Goal: Task Accomplishment & Management: Manage account settings

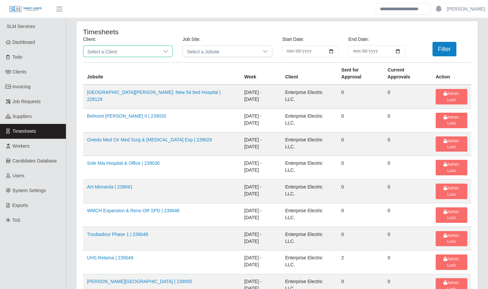
click at [132, 50] on span "Select a Client" at bounding box center [121, 51] width 76 height 11
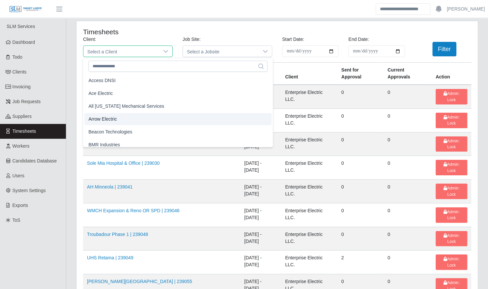
click at [124, 122] on li "Arrow Electric" at bounding box center [177, 119] width 187 height 12
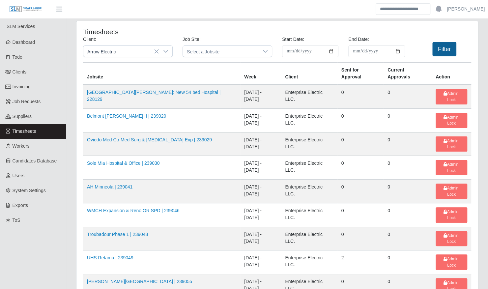
click at [444, 49] on button "Filter" at bounding box center [445, 49] width 24 height 15
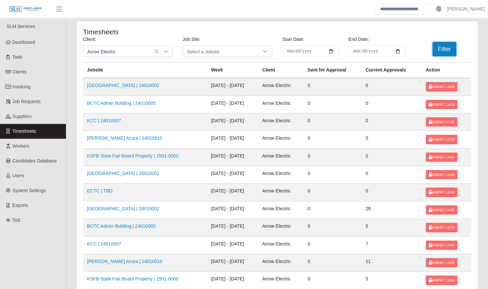
scroll to position [83, 0]
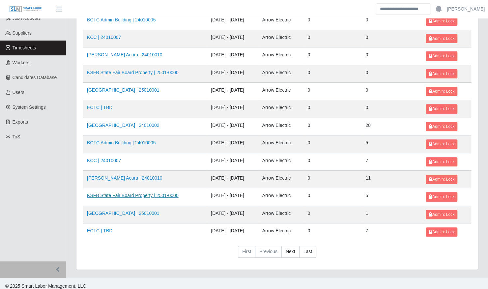
click at [116, 193] on link "KSFB State Fair Board Property | 2501-0000" at bounding box center [133, 195] width 92 height 5
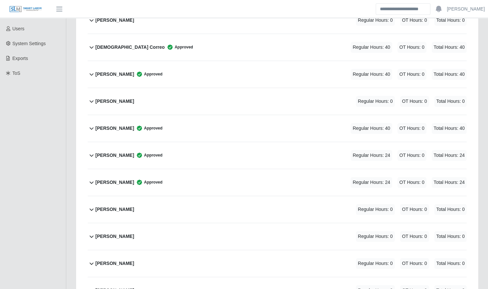
scroll to position [146, 0]
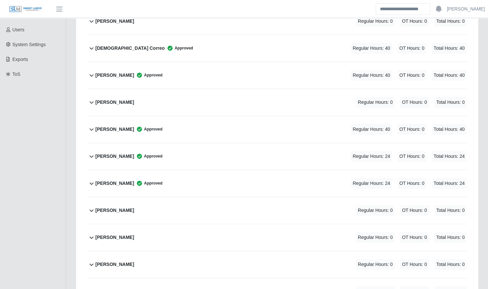
click at [166, 145] on div "Luis Griffith Approved Regular Hours: 24 OT Hours: 0 Total Hours: 24" at bounding box center [281, 156] width 371 height 27
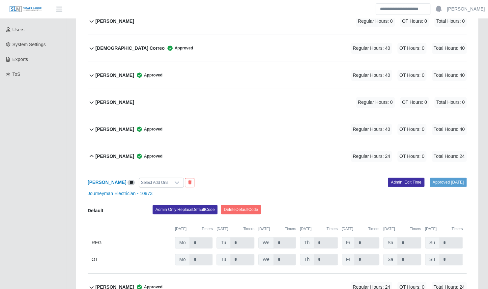
click at [166, 145] on div "Luis Griffith Approved Regular Hours: 24 OT Hours: 0 Total Hours: 24" at bounding box center [281, 156] width 371 height 27
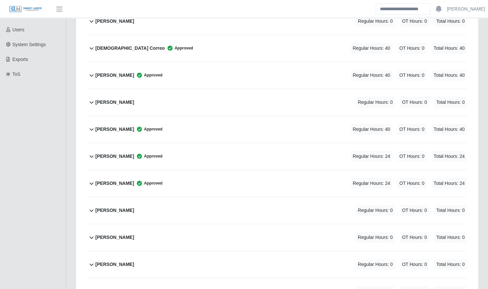
click at [214, 147] on div "Luis Griffith Approved Regular Hours: 24 OT Hours: 0 Total Hours: 24" at bounding box center [281, 156] width 371 height 27
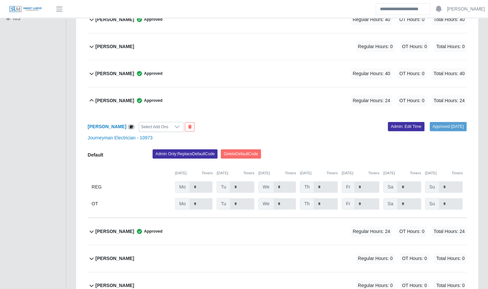
scroll to position [203, 0]
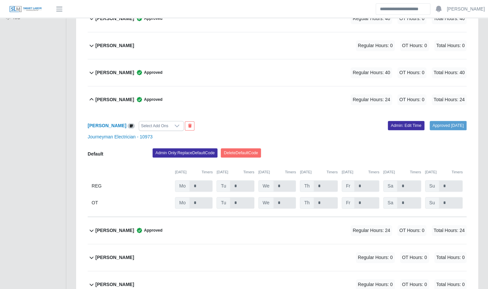
click at [193, 90] on div "Luis Griffith Approved Regular Hours: 24 OT Hours: 0 Total Hours: 24" at bounding box center [281, 99] width 371 height 27
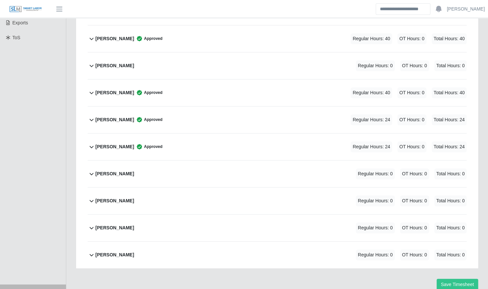
click at [190, 144] on div "Maynor Torres Approved Regular Hours: 24 OT Hours: 0 Total Hours: 24" at bounding box center [281, 147] width 371 height 27
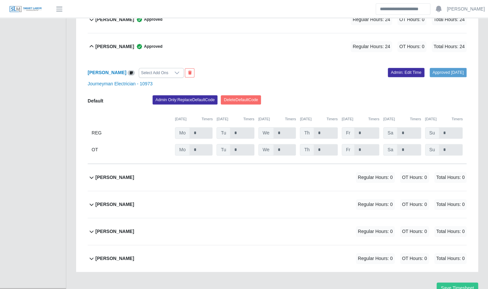
scroll to position [286, 0]
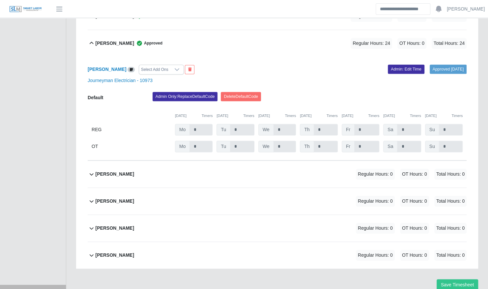
click at [188, 35] on div "Maynor Torres Approved Regular Hours: 24 OT Hours: 0 Total Hours: 24" at bounding box center [281, 43] width 371 height 27
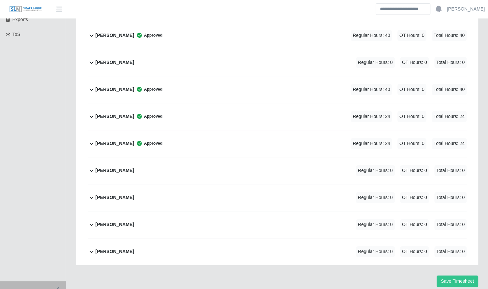
scroll to position [183, 0]
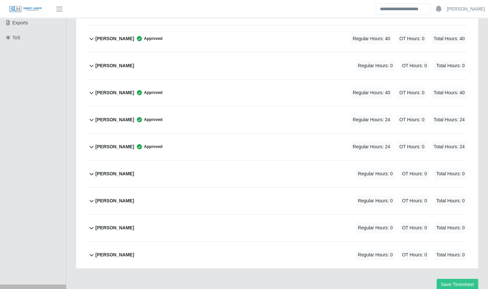
click at [160, 117] on div "Luis Griffith Approved Regular Hours: 24 OT Hours: 0 Total Hours: 24" at bounding box center [281, 119] width 371 height 27
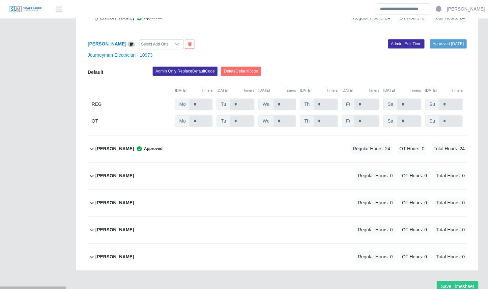
scroll to position [286, 0]
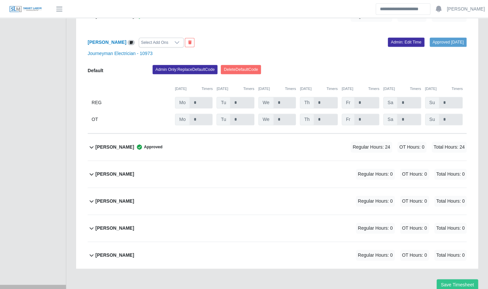
click at [170, 145] on div "Maynor Torres Approved Regular Hours: 24 OT Hours: 0 Total Hours: 24" at bounding box center [281, 147] width 371 height 27
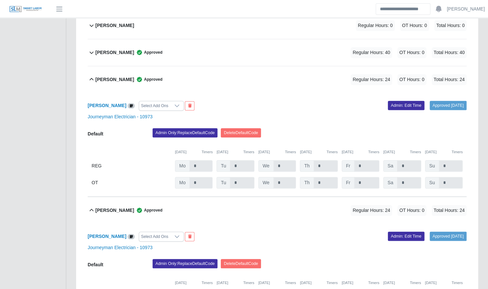
scroll to position [222, 0]
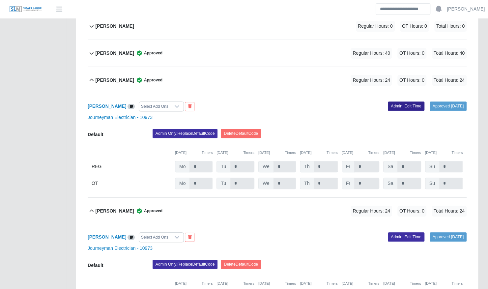
click at [400, 102] on link "Admin: Edit Time" at bounding box center [406, 106] width 37 height 9
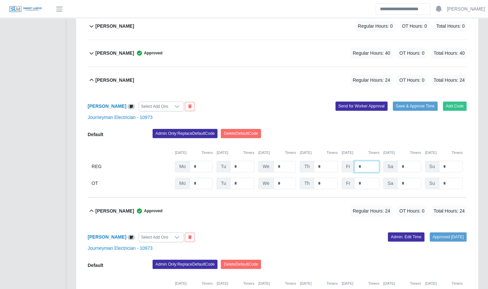
click at [370, 161] on input "*" at bounding box center [366, 167] width 25 height 12
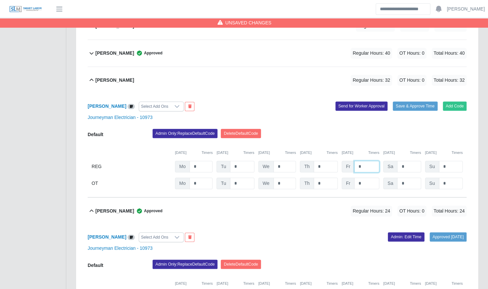
type input "*"
click at [363, 132] on div "Admin Only: Replace Default Code Delete Default Code" at bounding box center [310, 135] width 324 height 13
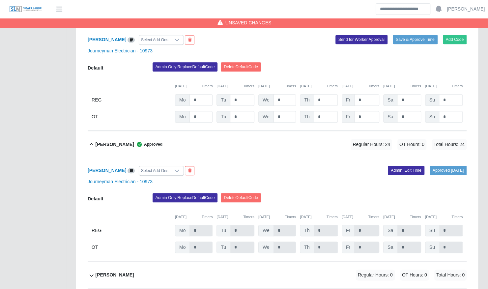
scroll to position [291, 0]
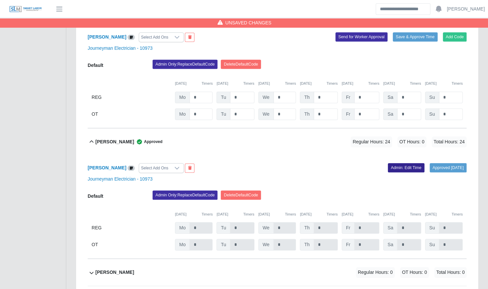
click at [396, 163] on link "Admin: Edit Time" at bounding box center [406, 167] width 37 height 9
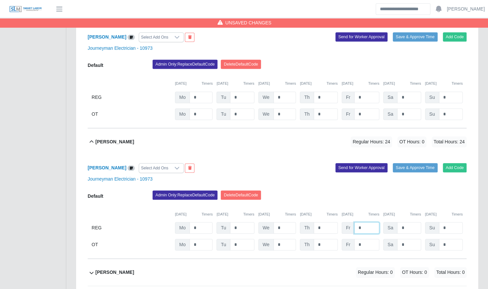
click at [372, 222] on input "*" at bounding box center [366, 228] width 25 height 12
type input "*"
click at [309, 176] on div "Journeyman Electrician - 10973" at bounding box center [277, 179] width 389 height 7
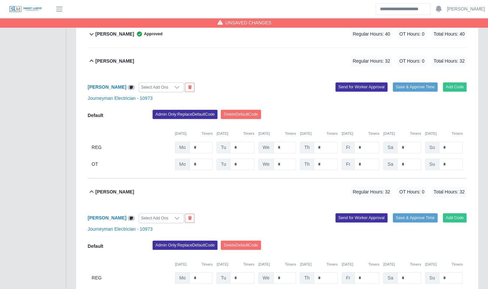
scroll to position [242, 0]
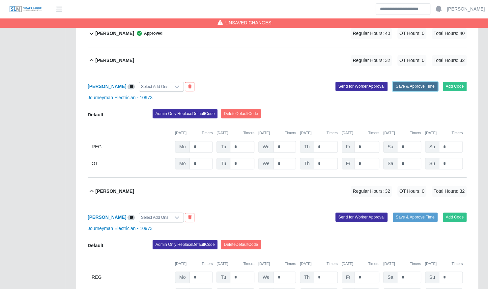
click at [421, 82] on button "Save & Approve Time" at bounding box center [415, 86] width 45 height 9
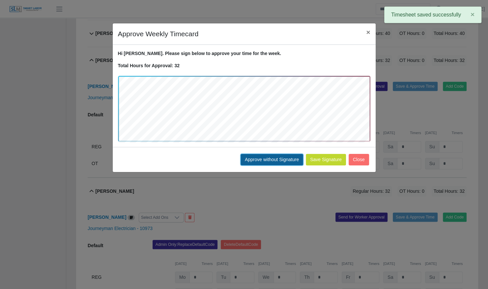
click at [271, 159] on button "Approve without Signature" at bounding box center [272, 160] width 63 height 12
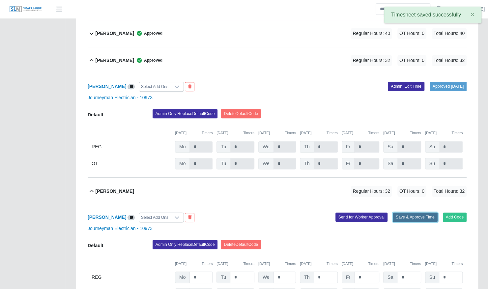
click at [411, 213] on button "Save & Approve Time" at bounding box center [415, 217] width 45 height 9
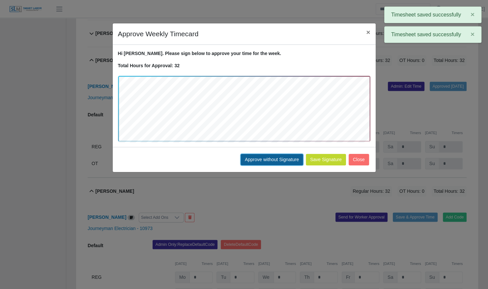
click at [276, 157] on button "Approve without Signature" at bounding box center [272, 160] width 63 height 12
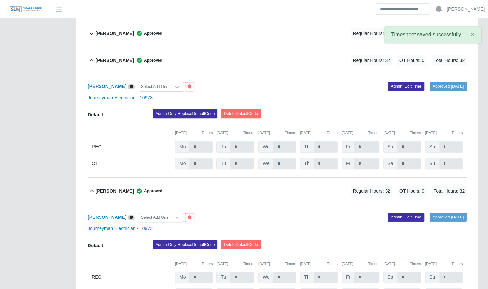
click at [107, 58] on div "Luis Griffith Approved" at bounding box center [129, 60] width 67 height 11
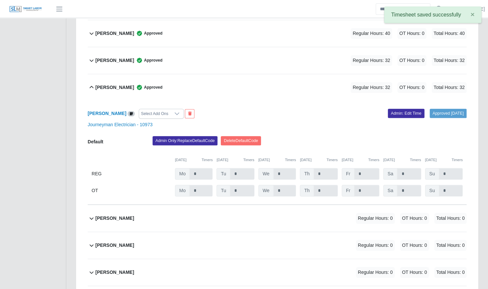
click at [115, 84] on b "[PERSON_NAME]" at bounding box center [115, 87] width 39 height 7
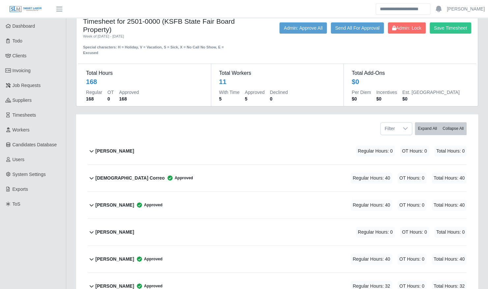
scroll to position [16, 0]
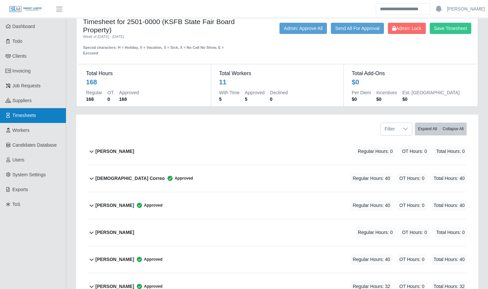
click at [41, 119] on link "Timesheets" at bounding box center [33, 115] width 66 height 15
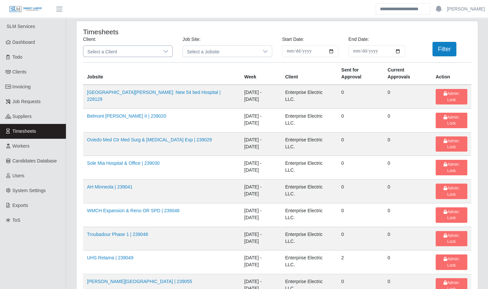
click at [160, 48] on div at bounding box center [165, 51] width 13 height 11
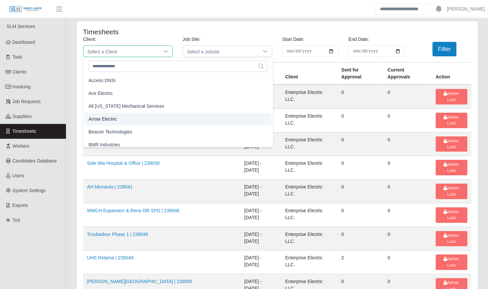
click at [134, 123] on li "Arrow Electric" at bounding box center [177, 119] width 187 height 12
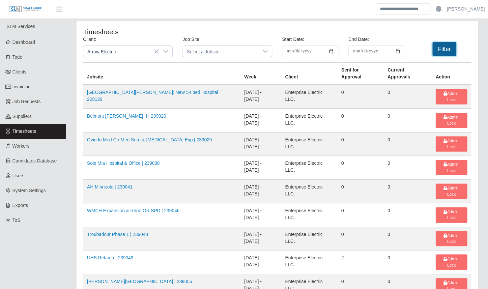
click at [453, 44] on button "Filter" at bounding box center [445, 49] width 24 height 15
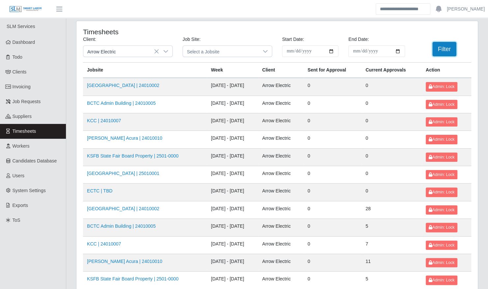
scroll to position [83, 0]
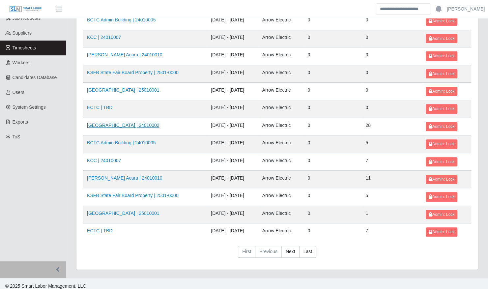
click at [157, 124] on link "Kenneland Chalet Building | 24010002" at bounding box center [123, 125] width 72 height 5
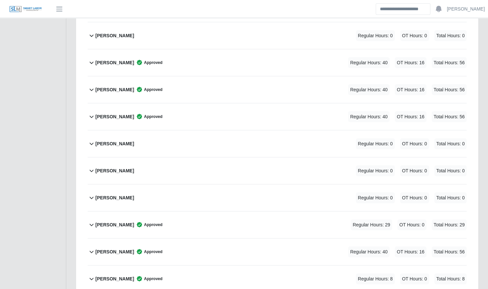
scroll to position [780, 0]
click at [183, 57] on div "Leonardo Lugo Approved Regular Hours: 40 OT Hours: 16 Total Hours: 56" at bounding box center [281, 63] width 371 height 27
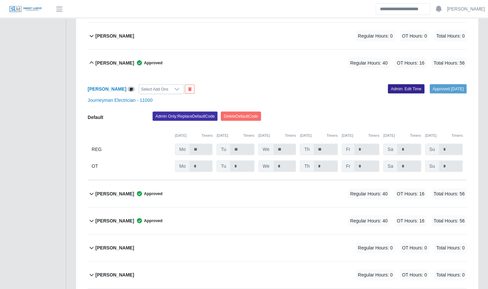
click at [403, 84] on link "Admin: Edit Time" at bounding box center [406, 88] width 37 height 9
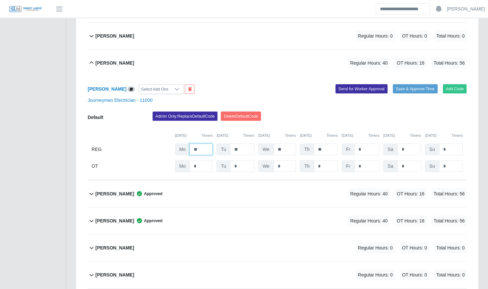
click at [203, 144] on input "**" at bounding box center [201, 150] width 23 height 12
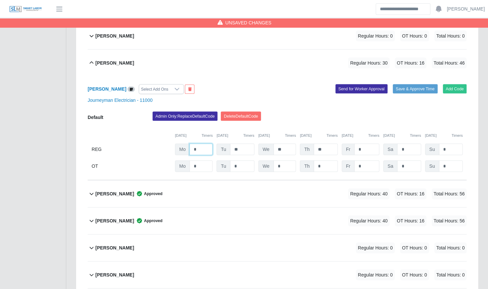
type input "*"
click at [394, 101] on div "Leonardo Lugo Select Add Ons Add Code Save & Approve Time Send for Worker Appro…" at bounding box center [277, 128] width 379 height 104
click at [411, 84] on button "Save & Approve Time" at bounding box center [415, 88] width 45 height 9
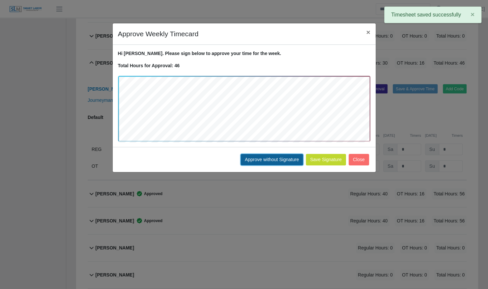
click at [254, 156] on button "Approve without Signature" at bounding box center [272, 160] width 63 height 12
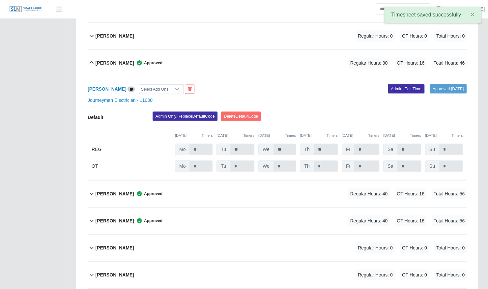
click at [113, 60] on b "Leonardo Lugo" at bounding box center [115, 63] width 39 height 7
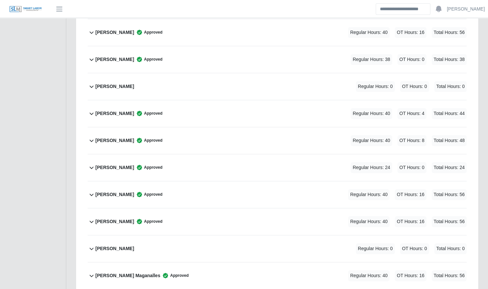
scroll to position [288, 0]
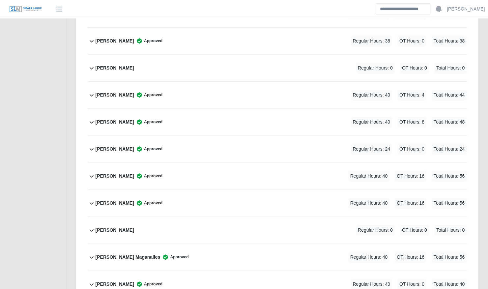
click at [175, 173] on div "Deivis Serrudo Approved Regular Hours: 40 OT Hours: 16 Total Hours: 56" at bounding box center [281, 176] width 371 height 27
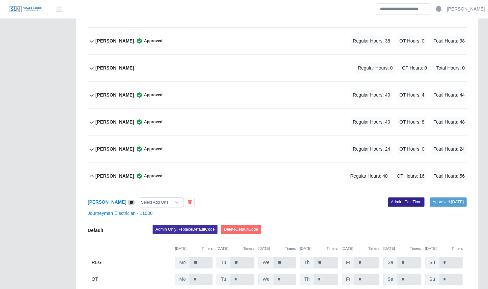
click at [406, 197] on link "Admin: Edit Time" at bounding box center [406, 201] width 37 height 9
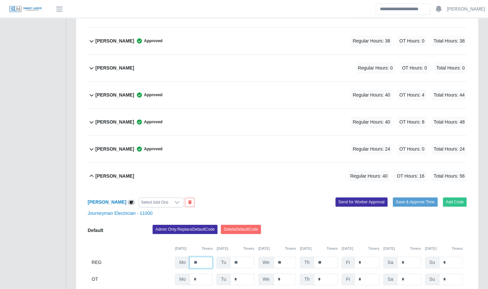
click at [202, 257] on input "**" at bounding box center [201, 263] width 23 height 12
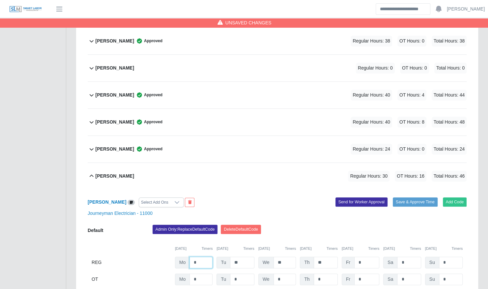
type input "*"
click at [293, 179] on div "Deivis Serrudo Regular Hours: 30 OT Hours: 16 Total Hours: 46" at bounding box center [281, 176] width 371 height 27
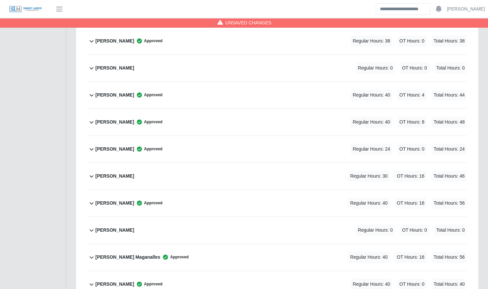
click at [306, 165] on div "Deivis Serrudo Regular Hours: 30 OT Hours: 16 Total Hours: 46" at bounding box center [281, 176] width 371 height 27
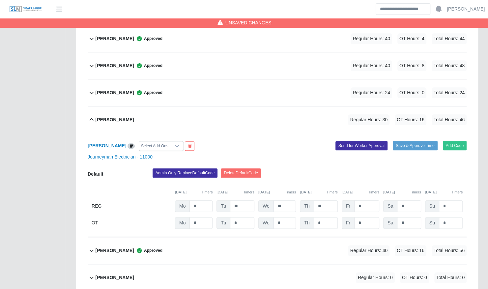
scroll to position [348, 0]
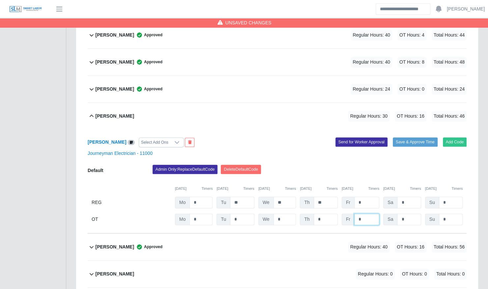
click at [367, 214] on input "*" at bounding box center [366, 220] width 25 height 12
type input "*"
click at [366, 197] on input "*" at bounding box center [366, 203] width 25 height 12
click at [363, 178] on div "08/18/2025 Timers 08/19/2025 Timers 08/20/2025 Timers 08/21/2025 Timers 08/22/2…" at bounding box center [277, 185] width 379 height 14
click at [376, 197] on input "*" at bounding box center [366, 203] width 25 height 12
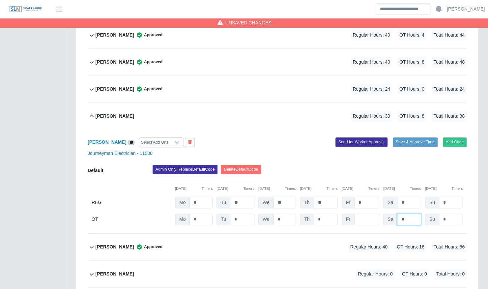
click at [404, 214] on input "*" at bounding box center [409, 220] width 24 height 12
type input "*"
click at [373, 197] on input "*" at bounding box center [366, 203] width 25 height 12
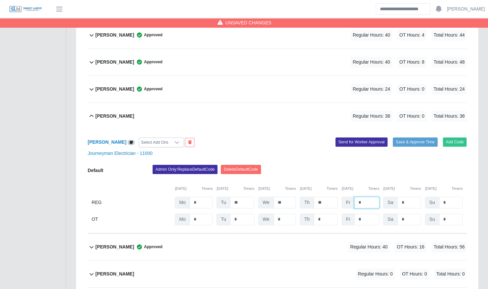
type input "*"
click at [412, 197] on input "*" at bounding box center [409, 203] width 24 height 12
type input "*"
click at [410, 214] on input "*" at bounding box center [409, 220] width 24 height 12
click at [413, 214] on input "*" at bounding box center [409, 220] width 24 height 12
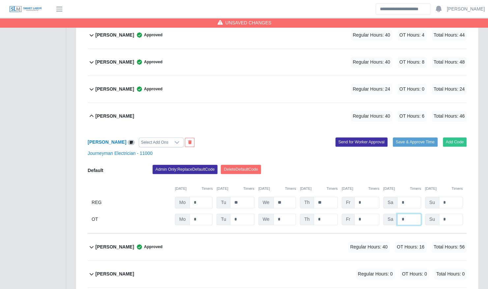
type input "*"
click at [413, 178] on div "08/18/2025 Timers 08/19/2025 Timers 08/20/2025 Timers 08/21/2025 Timers 08/22/2…" at bounding box center [277, 185] width 379 height 14
click at [418, 137] on button "Save & Approve Time" at bounding box center [415, 141] width 45 height 9
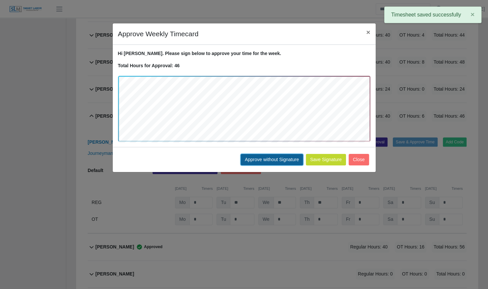
click at [257, 163] on button "Approve without Signature" at bounding box center [272, 160] width 63 height 12
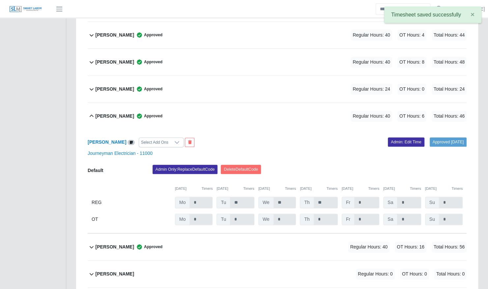
click at [113, 113] on b "Deivis Serrudo" at bounding box center [115, 116] width 39 height 7
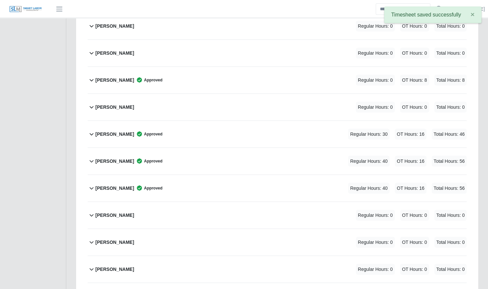
scroll to position [709, 0]
click at [174, 127] on div "Leonardo Lugo Approved Regular Hours: 30 OT Hours: 16 Total Hours: 46" at bounding box center [281, 133] width 371 height 27
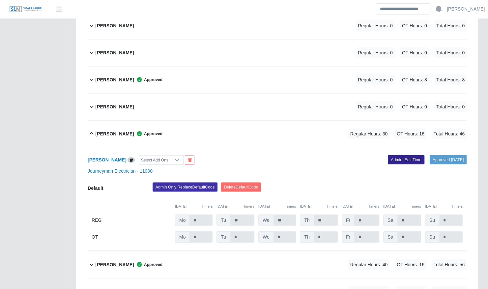
click at [400, 155] on link "Admin: Edit Time" at bounding box center [406, 159] width 37 height 9
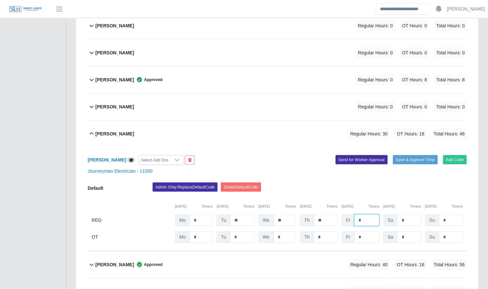
click at [371, 214] on input "*" at bounding box center [366, 220] width 25 height 12
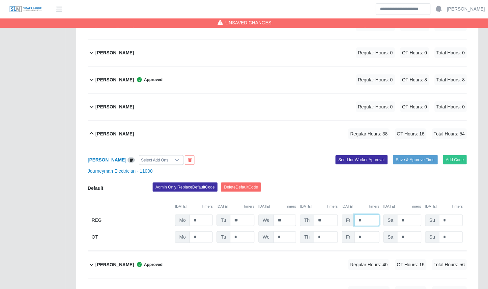
type input "*"
click at [371, 231] on input "*" at bounding box center [366, 237] width 25 height 12
type input "*"
click at [323, 165] on div "Leonardo Lugo Select Add Ons Add Code Save & Approve Time Send for Worker Appro…" at bounding box center [277, 199] width 379 height 104
click at [411, 231] on input "*" at bounding box center [409, 237] width 24 height 12
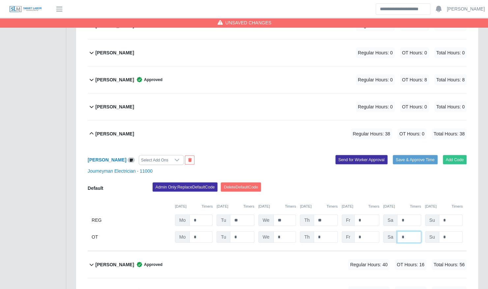
type input "*"
click at [354, 184] on div "Admin Only: Replace Default Code Delete Default Code" at bounding box center [310, 188] width 324 height 13
click at [414, 214] on input "*" at bounding box center [409, 220] width 24 height 12
type input "*"
click at [407, 231] on input "*" at bounding box center [409, 237] width 24 height 12
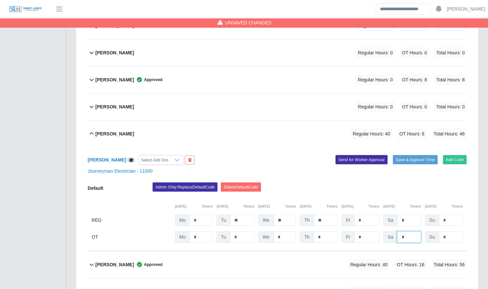
type input "*"
click at [350, 182] on div "Admin Only: Replace Default Code Delete Default Code" at bounding box center [310, 188] width 324 height 13
click at [427, 155] on button "Save & Approve Time" at bounding box center [415, 159] width 45 height 9
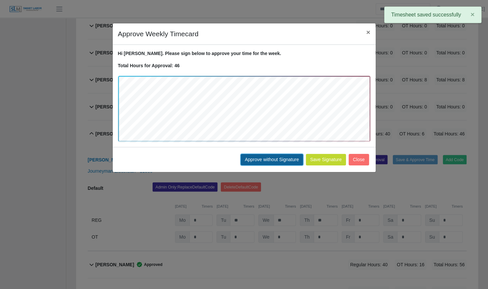
click at [277, 162] on button "Approve without Signature" at bounding box center [272, 160] width 63 height 12
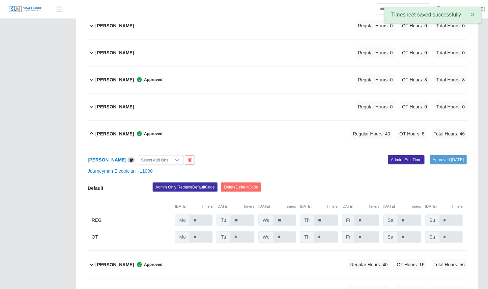
click at [115, 130] on b "Leonardo Lugo" at bounding box center [115, 133] width 39 height 7
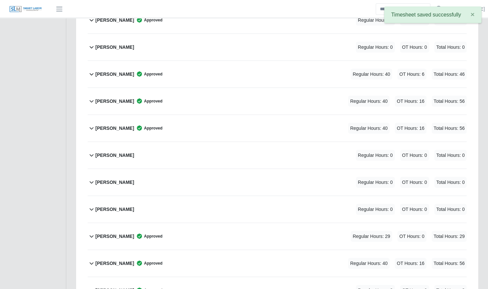
scroll to position [770, 0]
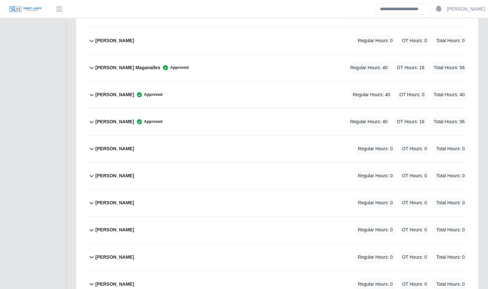
click at [152, 165] on div "Jeisson Castillo Regular Hours: 0 OT Hours: 0 Total Hours: 0" at bounding box center [281, 176] width 371 height 27
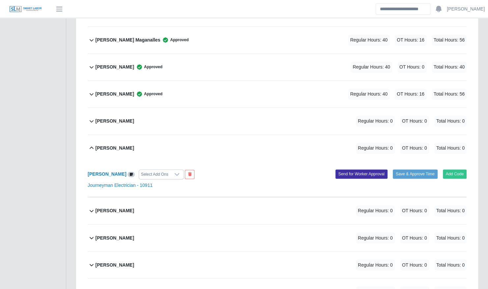
scroll to position [506, 0]
click at [151, 161] on div "Jeisson Castillo Select Add Ons Add Code Save & Approve Time Send for Worker Ap…" at bounding box center [277, 179] width 379 height 36
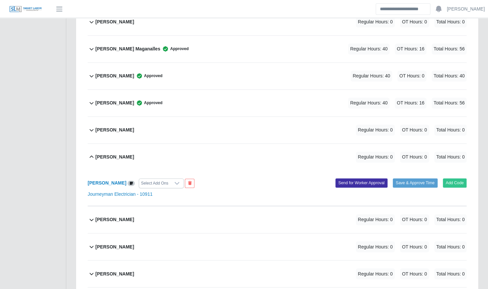
click at [151, 154] on div "Jeisson Castillo Regular Hours: 0 OT Hours: 0 Total Hours: 0" at bounding box center [281, 157] width 371 height 27
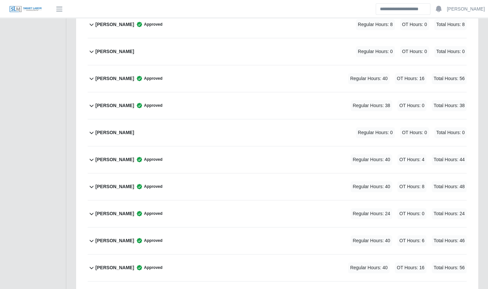
scroll to position [0, 0]
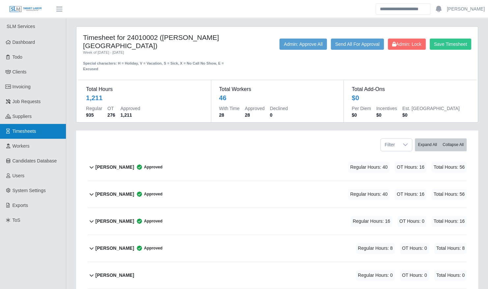
click at [29, 134] on link "Timesheets" at bounding box center [33, 131] width 66 height 15
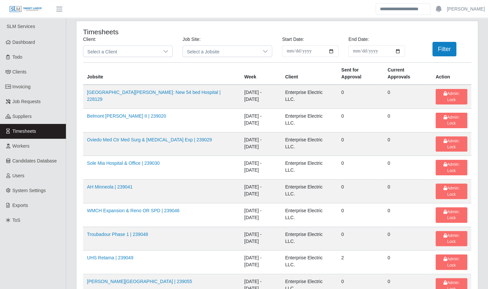
click at [132, 45] on div "Client: Select a Client" at bounding box center [128, 46] width 100 height 21
click at [132, 48] on span "Select a Client" at bounding box center [121, 51] width 76 height 11
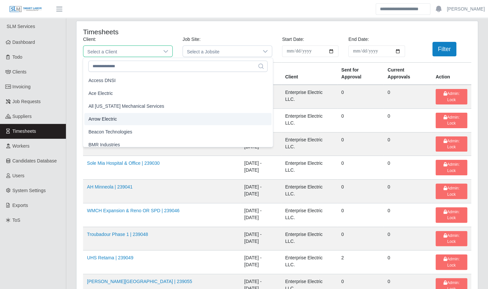
click at [111, 121] on span "Arrow Electric" at bounding box center [102, 119] width 28 height 7
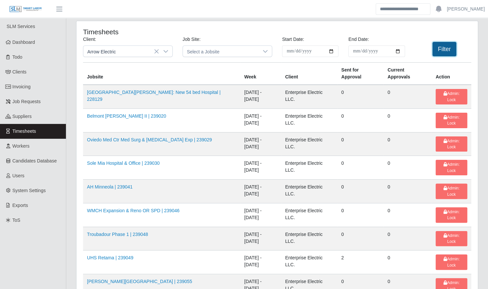
click at [440, 50] on button "Filter" at bounding box center [445, 49] width 24 height 15
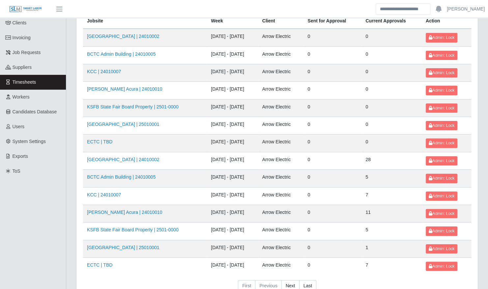
scroll to position [83, 0]
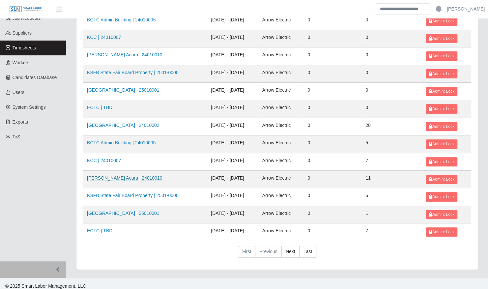
click at [145, 175] on link "[PERSON_NAME] Acura | 24010010" at bounding box center [124, 177] width 75 height 5
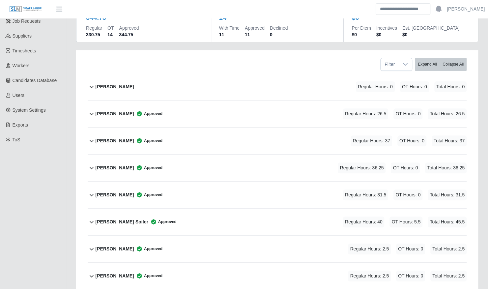
scroll to position [80, 0]
click at [34, 47] on link "Timesheets" at bounding box center [33, 51] width 66 height 15
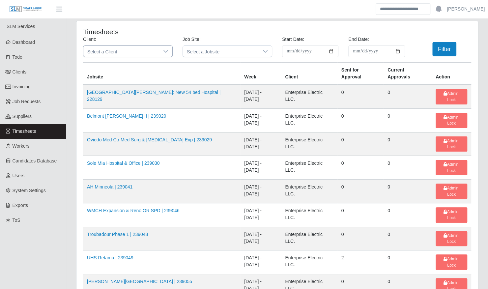
click at [114, 52] on span "Select a Client" at bounding box center [121, 51] width 76 height 11
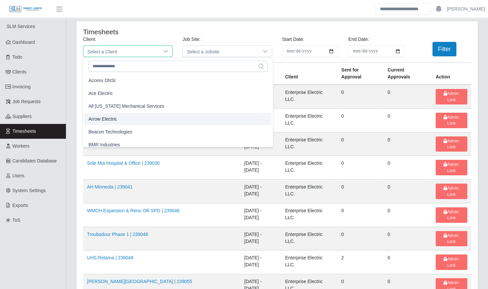
click at [120, 119] on li "Arrow Electric" at bounding box center [177, 119] width 187 height 12
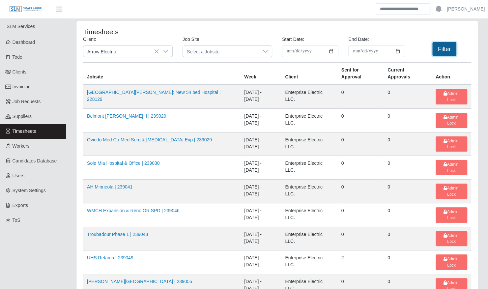
click at [435, 49] on button "Filter" at bounding box center [445, 49] width 24 height 15
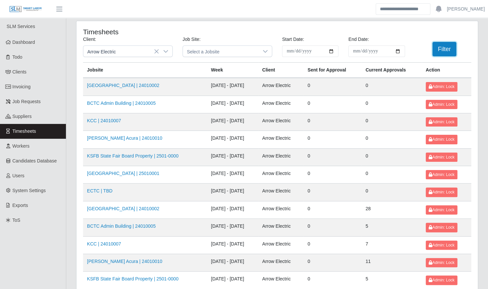
scroll to position [83, 0]
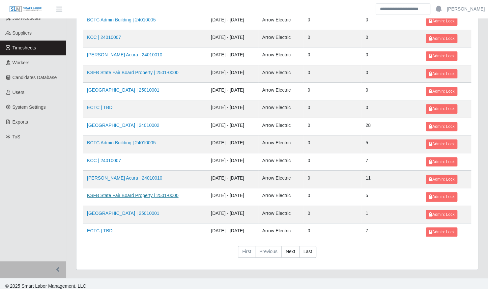
click at [137, 193] on link "KSFB State Fair Board Property | 2501-0000" at bounding box center [133, 195] width 92 height 5
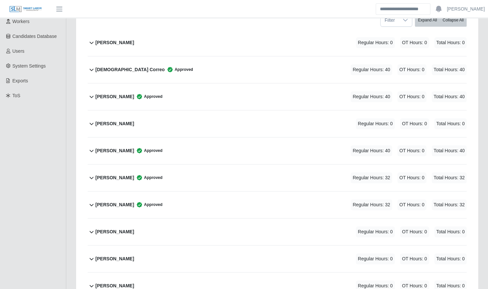
scroll to position [130, 0]
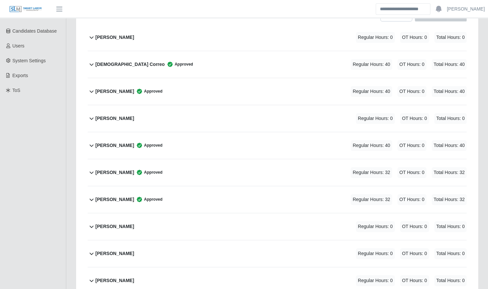
click at [141, 115] on div "[PERSON_NAME] Regular Hours: 0 OT Hours: 0 Total Hours: 0" at bounding box center [281, 118] width 371 height 27
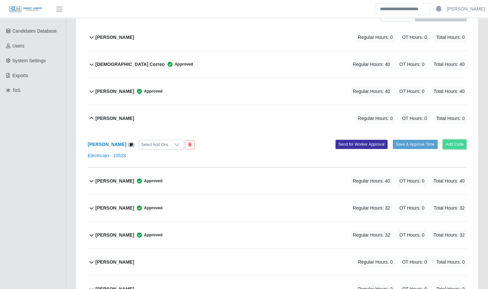
click at [461, 140] on button "Add Code" at bounding box center [455, 144] width 24 height 9
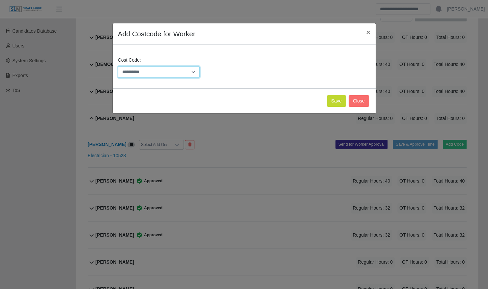
click at [188, 70] on select "**********" at bounding box center [159, 72] width 82 height 12
select select "**********"
click at [118, 66] on select "**********" at bounding box center [159, 72] width 82 height 12
click at [339, 98] on button "Save" at bounding box center [336, 101] width 19 height 12
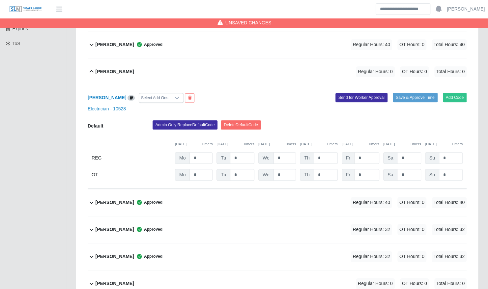
scroll to position [177, 0]
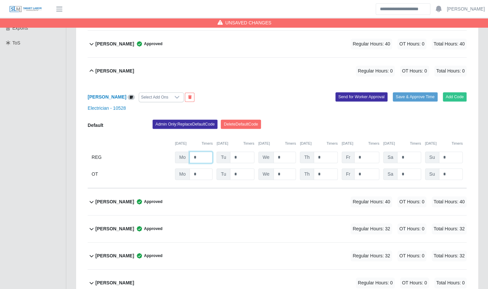
click at [206, 152] on input "*" at bounding box center [201, 158] width 23 height 12
click at [178, 47] on div "[PERSON_NAME] Approved Regular Hours: 40 OT Hours: 0 Total Hours: 40" at bounding box center [281, 44] width 371 height 27
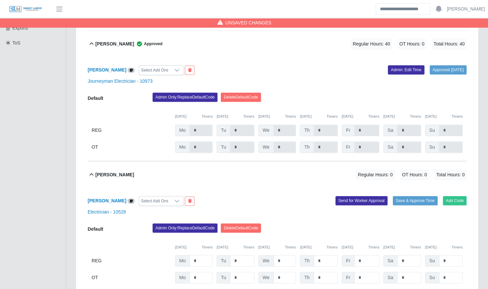
click at [178, 47] on div "Jose Arguello Approved Regular Hours: 40 OT Hours: 0 Total Hours: 40" at bounding box center [281, 44] width 371 height 27
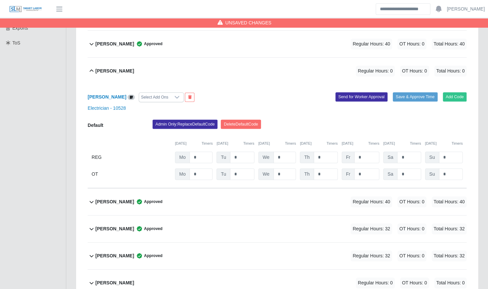
click at [203, 46] on div "Jose Arguello Approved Regular Hours: 40 OT Hours: 0 Total Hours: 40" at bounding box center [281, 44] width 371 height 27
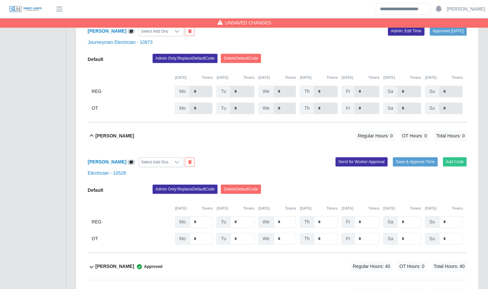
scroll to position [216, 0]
click at [200, 216] on input "*" at bounding box center [201, 222] width 23 height 12
type input "*"
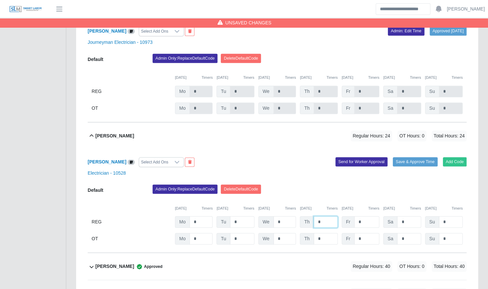
type input "*"
click at [396, 185] on div "Admin Only: Replace Default Code Delete Default Code" at bounding box center [310, 191] width 324 height 13
click at [404, 157] on button "Save & Approve Time" at bounding box center [415, 161] width 45 height 9
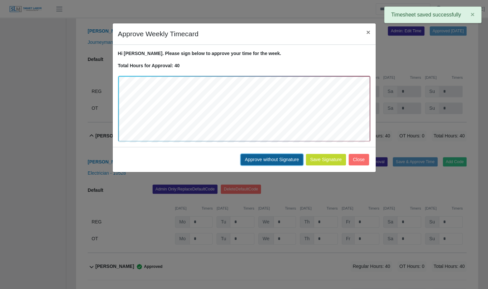
click at [265, 155] on button "Approve without Signature" at bounding box center [272, 160] width 63 height 12
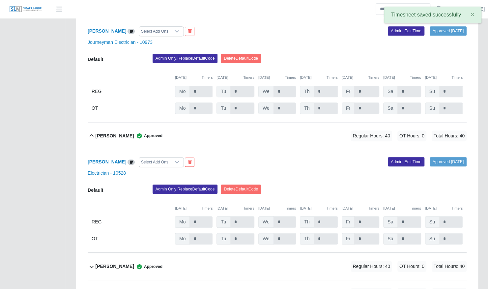
click at [150, 133] on span "Approved" at bounding box center [148, 136] width 28 height 7
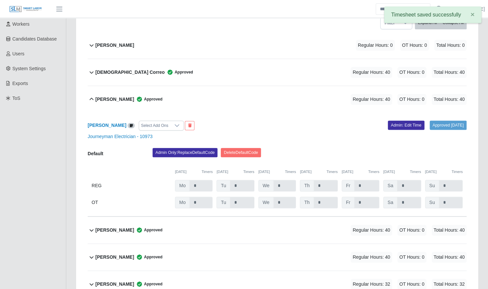
scroll to position [111, 0]
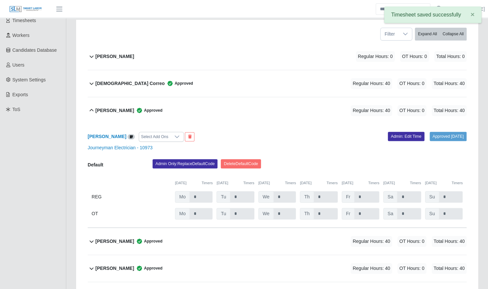
click at [161, 108] on div "Jose Arguello Approved Regular Hours: 40 OT Hours: 0 Total Hours: 40" at bounding box center [281, 110] width 371 height 27
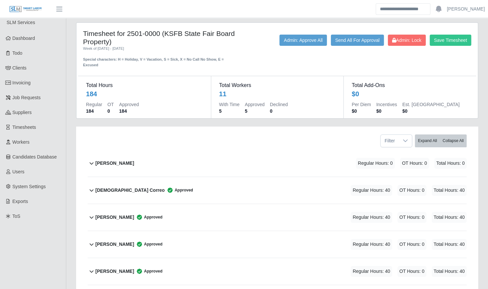
scroll to position [4, 0]
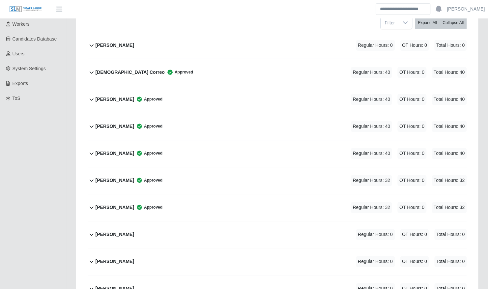
scroll to position [119, 0]
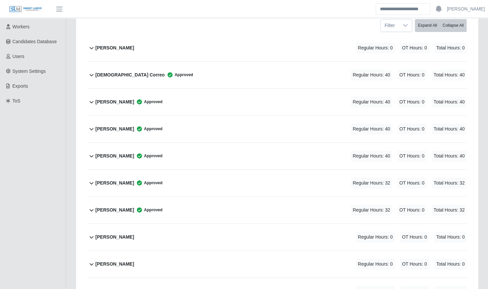
click at [116, 126] on b "[PERSON_NAME]" at bounding box center [115, 129] width 39 height 7
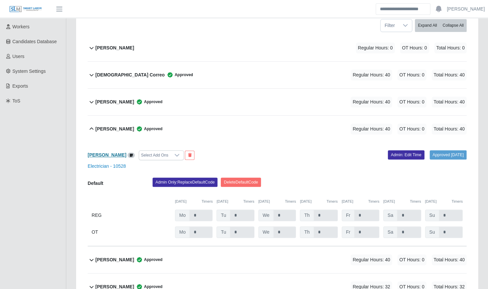
click at [108, 152] on b "[PERSON_NAME]" at bounding box center [107, 154] width 39 height 5
click at [119, 126] on div "[PERSON_NAME] Approved" at bounding box center [129, 129] width 67 height 11
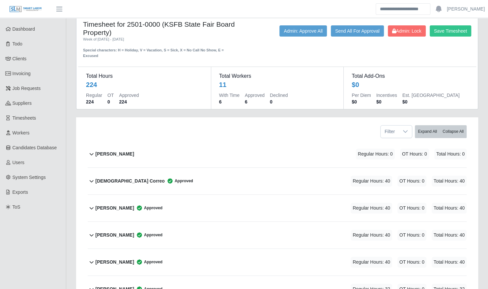
scroll to position [13, 0]
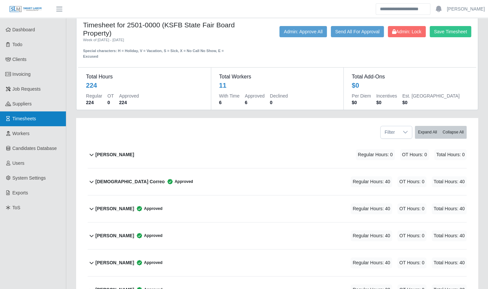
click at [50, 120] on link "Timesheets" at bounding box center [33, 118] width 66 height 15
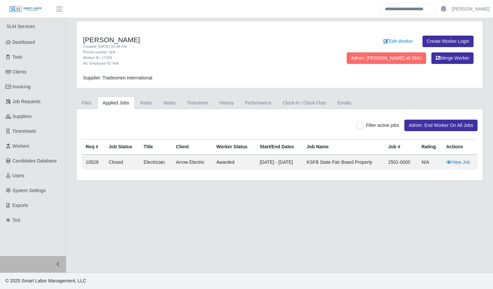
click at [346, 47] on div "Edit Worker Create Worker Login Admin: Mark all DNU Merge Worker" at bounding box center [397, 51] width 158 height 31
click at [379, 44] on link "Edit Worker" at bounding box center [398, 42] width 38 height 12
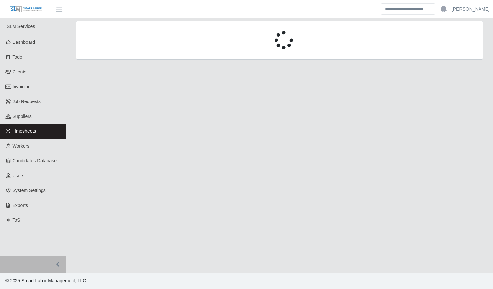
click at [122, 56] on div at bounding box center [279, 40] width 407 height 39
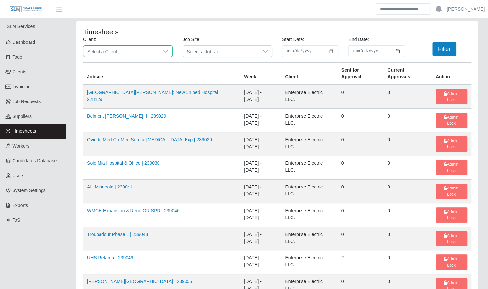
click at [122, 52] on span "Select a Client" at bounding box center [121, 51] width 76 height 11
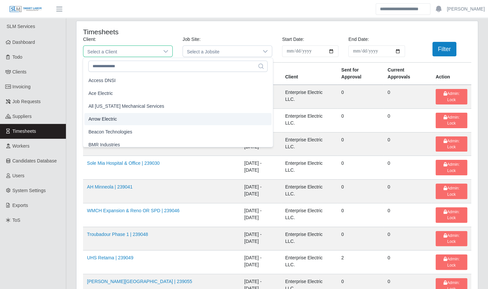
click at [116, 116] on span "Arrow Electric" at bounding box center [102, 119] width 28 height 7
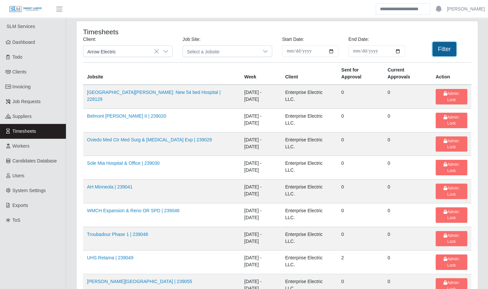
click at [445, 52] on button "Filter" at bounding box center [445, 49] width 24 height 15
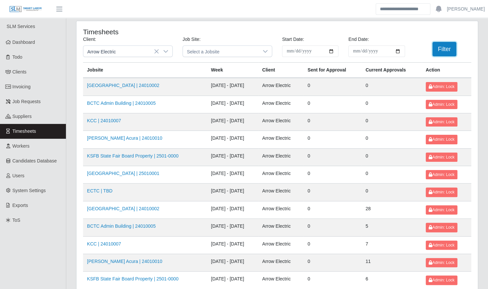
scroll to position [83, 0]
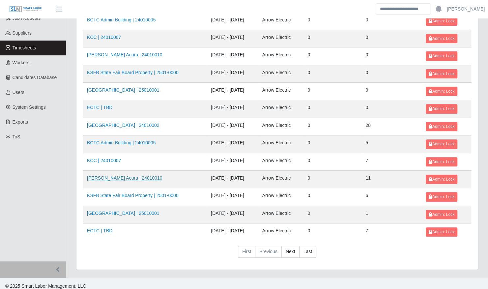
click at [119, 175] on link "Neill Huffman Acura | 24010010" at bounding box center [124, 177] width 75 height 5
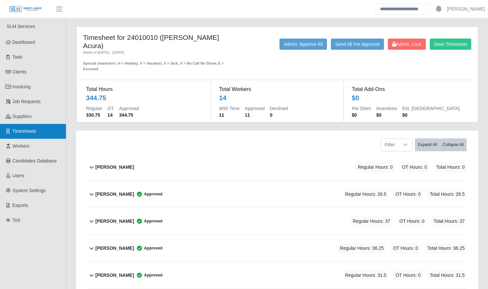
click at [37, 131] on link "Timesheets" at bounding box center [33, 131] width 66 height 15
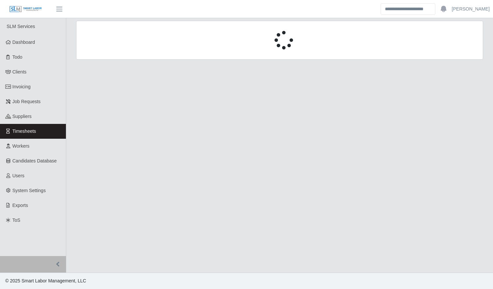
click at [113, 61] on div at bounding box center [279, 44] width 417 height 47
click at [118, 53] on div at bounding box center [279, 40] width 407 height 39
click at [122, 41] on div at bounding box center [279, 40] width 406 height 18
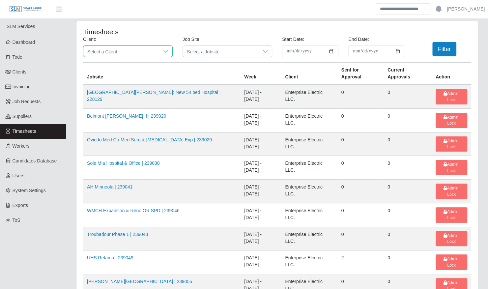
click at [114, 52] on span "Select a Client" at bounding box center [121, 51] width 76 height 11
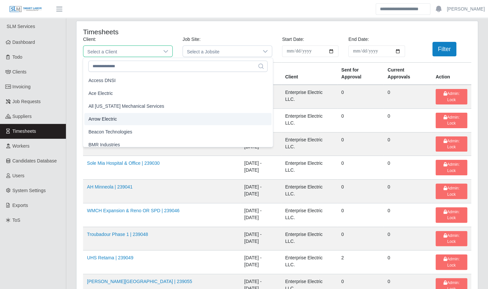
click at [119, 119] on li "Arrow Electric" at bounding box center [177, 119] width 187 height 12
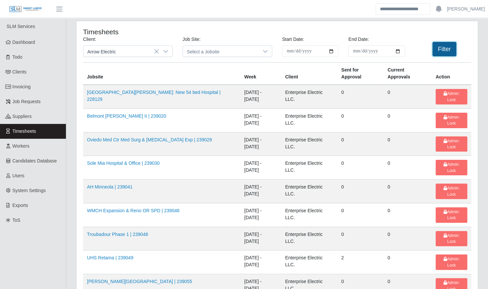
click at [451, 49] on button "Filter" at bounding box center [445, 49] width 24 height 15
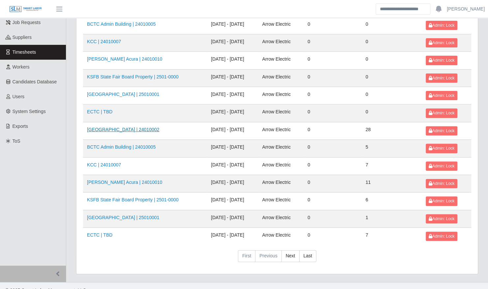
scroll to position [79, 0]
click at [138, 197] on link "KSFB State Fair Board Property | 2501-0000" at bounding box center [133, 199] width 92 height 5
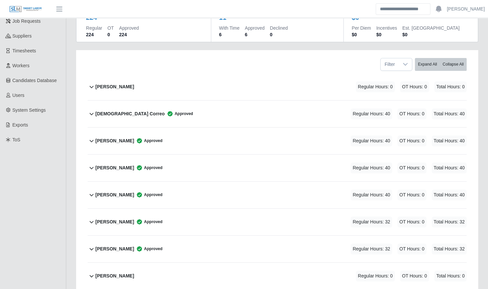
scroll to position [80, 0]
click at [173, 157] on div "Juan Martinez Approved Regular Hours: 40 OT Hours: 0 Total Hours: 40" at bounding box center [281, 168] width 371 height 27
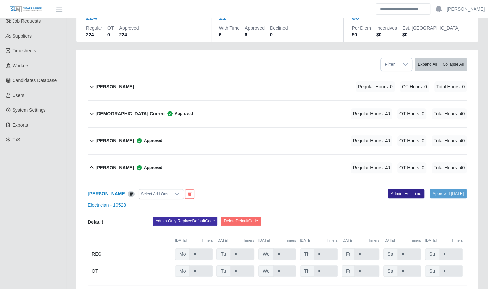
click at [406, 189] on link "Admin: Edit Time" at bounding box center [406, 193] width 37 height 9
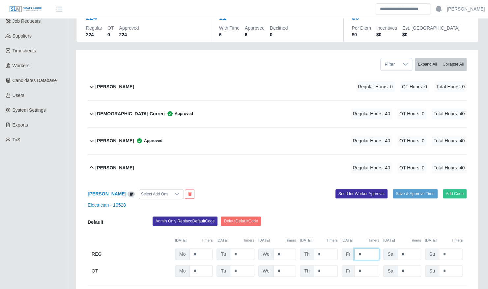
click at [363, 249] on input "*" at bounding box center [366, 255] width 25 height 12
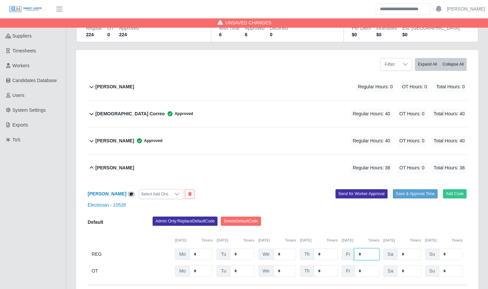
type input "*"
click at [363, 265] on input "*" at bounding box center [366, 271] width 25 height 12
type input "*"
click at [325, 217] on div "Admin Only: Replace Default Code Delete Default Code" at bounding box center [310, 223] width 324 height 13
click at [414, 190] on button "Save & Approve Time" at bounding box center [415, 193] width 45 height 9
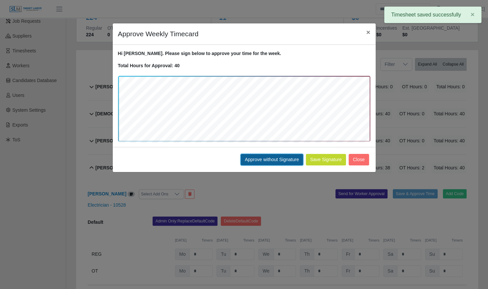
click at [264, 159] on button "Approve without Signature" at bounding box center [272, 160] width 63 height 12
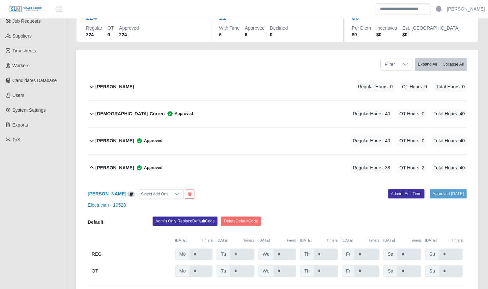
click at [177, 156] on div "Juan Martinez Approved Regular Hours: 38 OT Hours: 2 Total Hours: 40" at bounding box center [281, 168] width 371 height 27
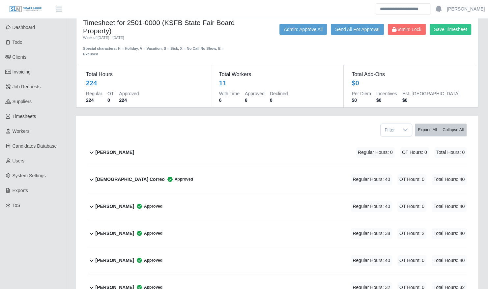
scroll to position [13, 0]
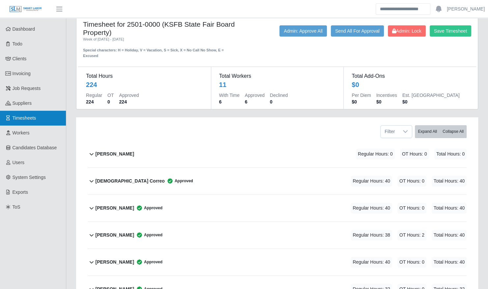
click at [47, 118] on link "Timesheets" at bounding box center [33, 118] width 66 height 15
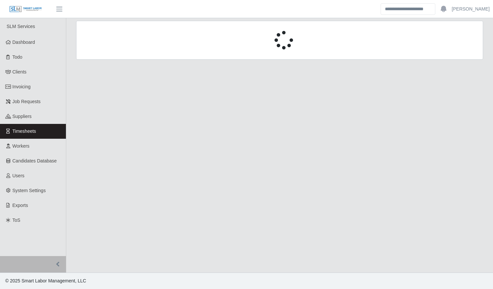
click at [114, 48] on div at bounding box center [279, 40] width 406 height 18
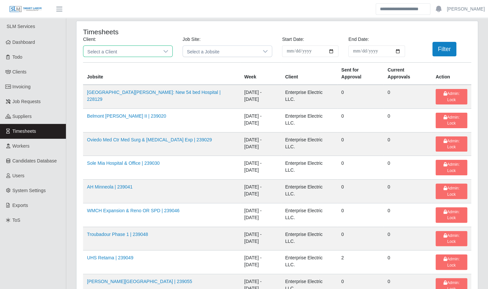
click at [113, 53] on span "Select a Client" at bounding box center [121, 51] width 76 height 11
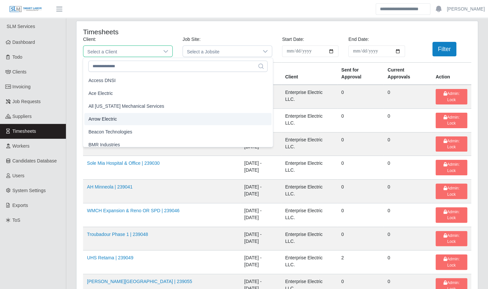
click at [119, 117] on li "Arrow Electric" at bounding box center [177, 119] width 187 height 12
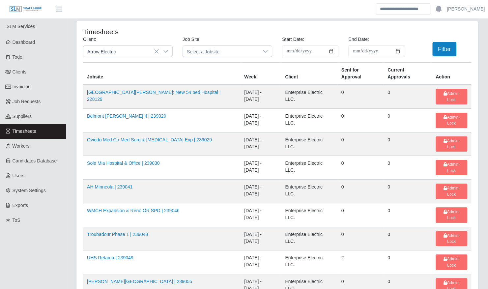
click at [429, 55] on div "Filter" at bounding box center [443, 49] width 66 height 15
click at [438, 51] on button "Filter" at bounding box center [445, 49] width 24 height 15
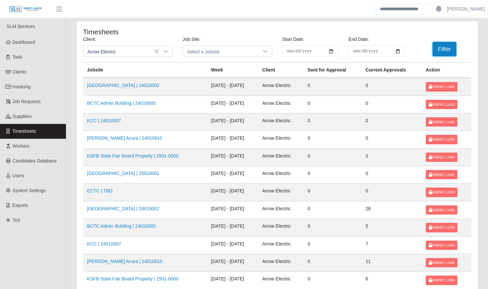
scroll to position [83, 0]
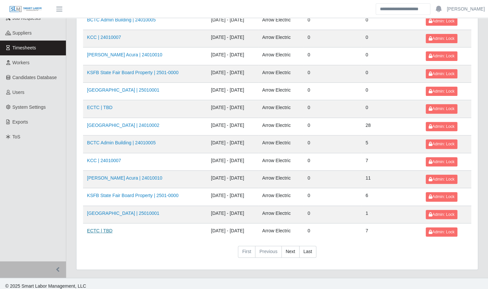
click at [104, 228] on link "ECTC | TBD" at bounding box center [99, 230] width 25 height 5
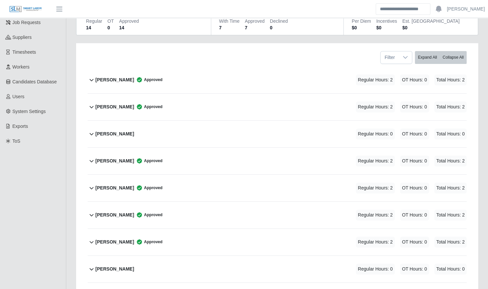
scroll to position [72, 0]
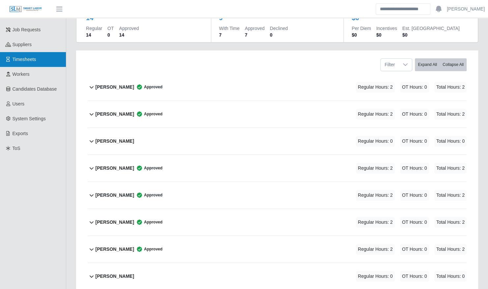
click at [36, 64] on link "Timesheets" at bounding box center [33, 59] width 66 height 15
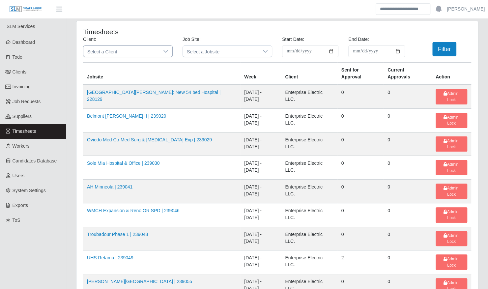
click at [135, 52] on span "Select a Client" at bounding box center [121, 51] width 76 height 11
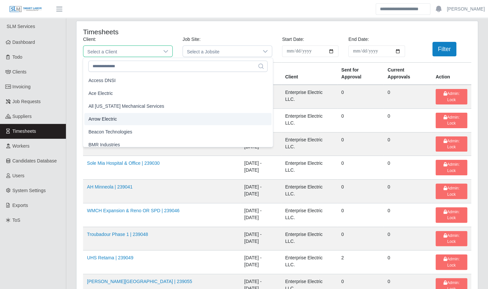
click at [125, 118] on li "Arrow Electric" at bounding box center [177, 119] width 187 height 12
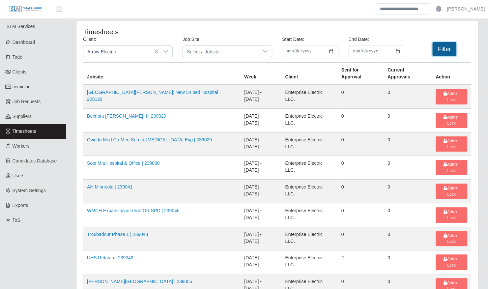
click at [444, 48] on button "Filter" at bounding box center [445, 49] width 24 height 15
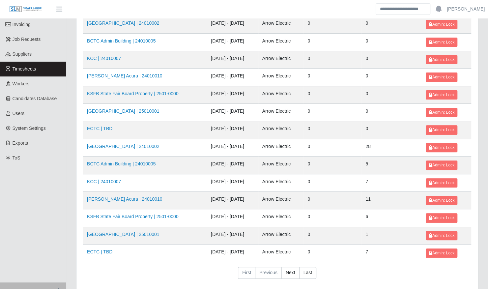
scroll to position [83, 0]
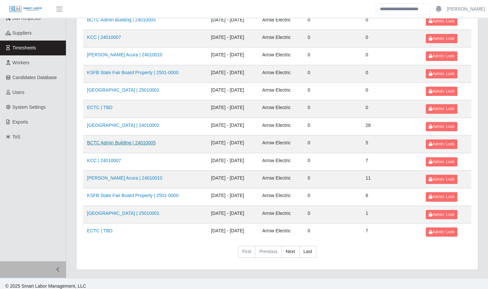
click at [130, 140] on link "BCTC Admin Building | 24010005" at bounding box center [121, 142] width 69 height 5
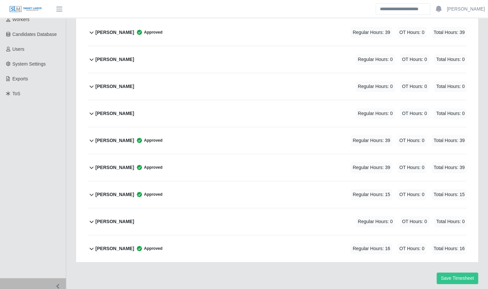
scroll to position [127, 0]
click at [176, 165] on div "Luis Martinez Approved Regular Hours: 39 OT Hours: 0 Total Hours: 39" at bounding box center [281, 167] width 371 height 27
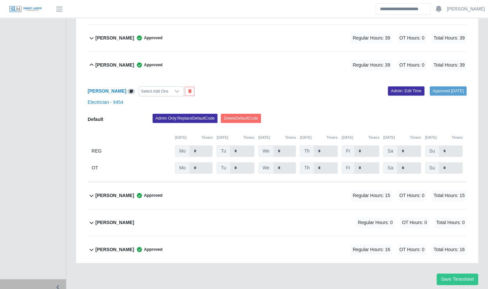
scroll to position [231, 0]
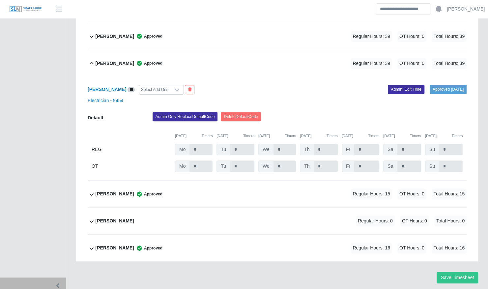
click at [165, 61] on div "Luis Martinez Approved Regular Hours: 39 OT Hours: 0 Total Hours: 39" at bounding box center [281, 63] width 371 height 27
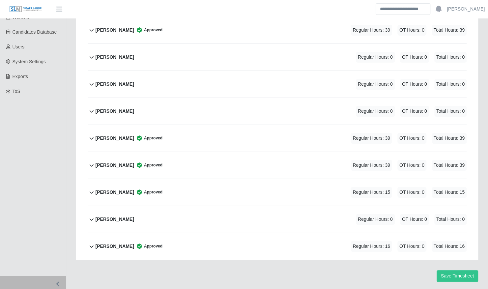
scroll to position [127, 0]
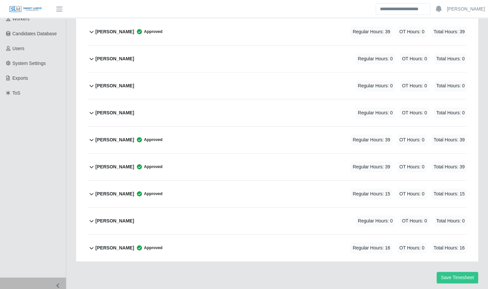
click at [137, 164] on icon at bounding box center [139, 166] width 5 height 5
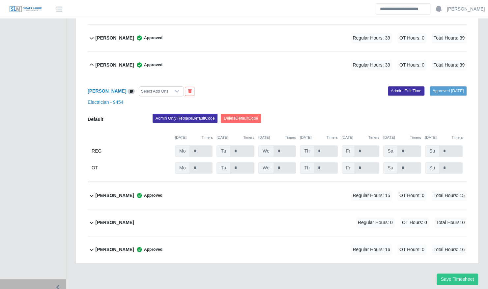
scroll to position [231, 0]
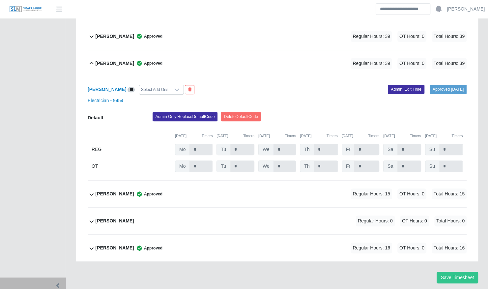
click at [258, 60] on div "Luis Martinez Approved Regular Hours: 39 OT Hours: 0 Total Hours: 39" at bounding box center [281, 63] width 371 height 27
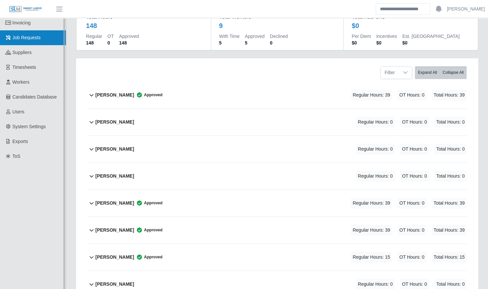
scroll to position [0, 0]
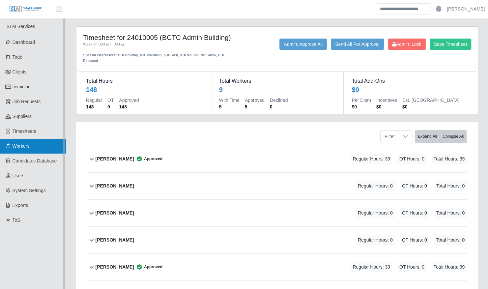
click at [47, 148] on link "Workers" at bounding box center [33, 146] width 66 height 15
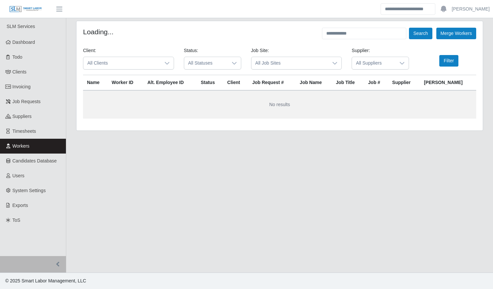
click at [132, 61] on span "All Clients" at bounding box center [121, 63] width 77 height 12
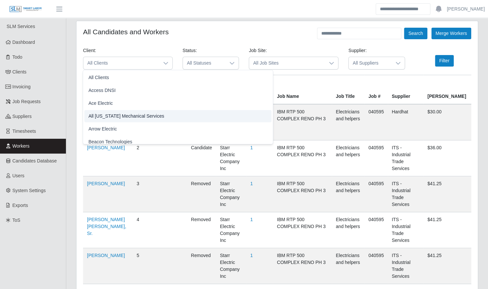
click at [118, 125] on li "Arrow Electric" at bounding box center [177, 129] width 187 height 12
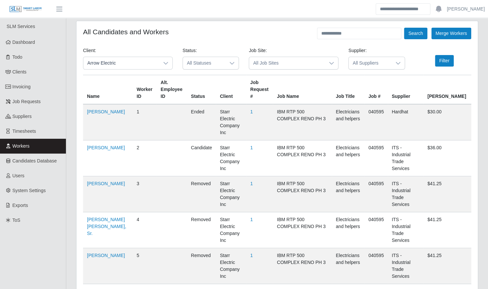
click at [376, 32] on input "text" at bounding box center [359, 34] width 84 height 12
type input "********"
click at [414, 34] on button "Search" at bounding box center [415, 34] width 23 height 12
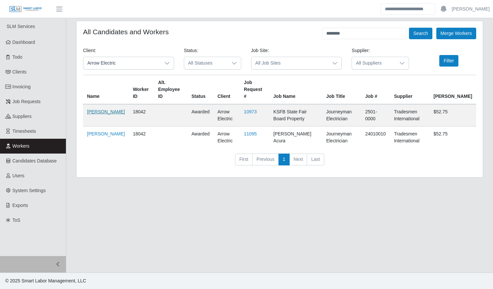
click at [93, 109] on link "Luis Griffith" at bounding box center [106, 111] width 38 height 5
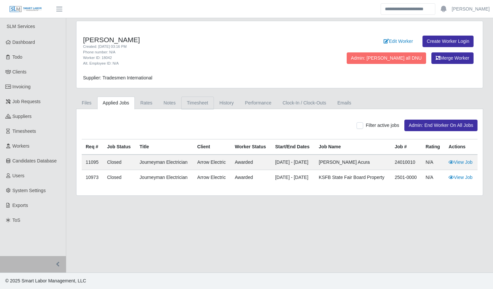
click at [196, 105] on link "Timesheet" at bounding box center [197, 103] width 33 height 13
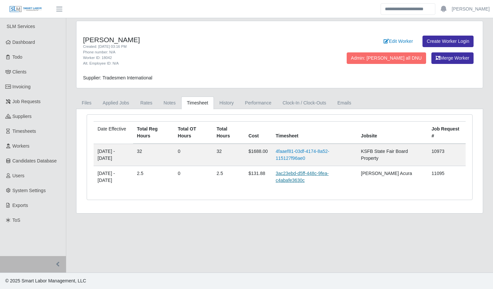
click at [298, 171] on link "3ac23ebd-d5ff-448c-9fea-c4abafe3630c" at bounding box center [302, 177] width 53 height 12
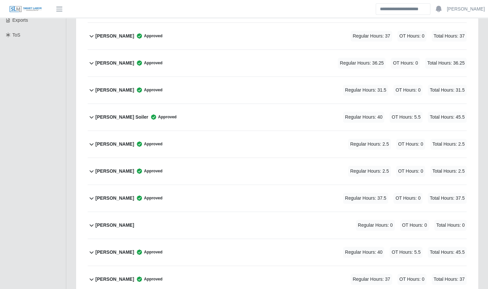
scroll to position [186, 0]
click at [212, 136] on div "Luis Griffith Approved Regular Hours: 2.5 OT Hours: 0 Total Hours: 2.5" at bounding box center [281, 144] width 371 height 27
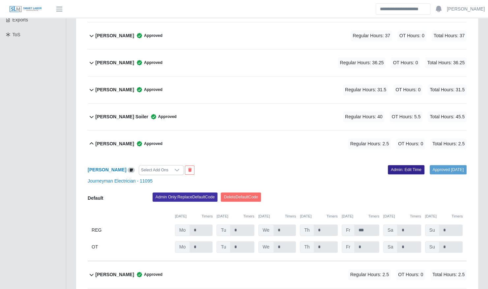
click at [393, 165] on link "Admin: Edit Time" at bounding box center [406, 169] width 37 height 9
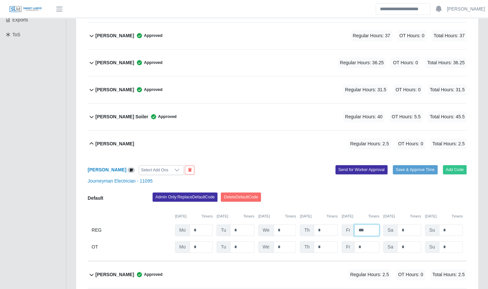
click at [368, 224] on input "***" at bounding box center [366, 230] width 25 height 12
type input "*"
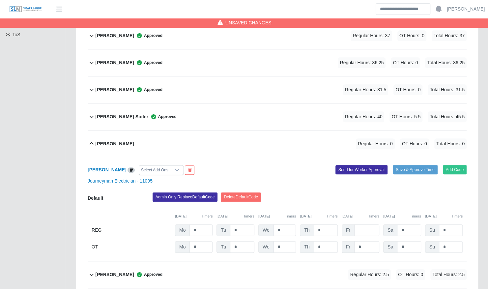
click at [396, 193] on div "Admin Only: Replace Default Code Delete Default Code" at bounding box center [310, 199] width 324 height 13
click at [411, 165] on button "Save & Approve Time" at bounding box center [415, 169] width 45 height 9
type input "*"
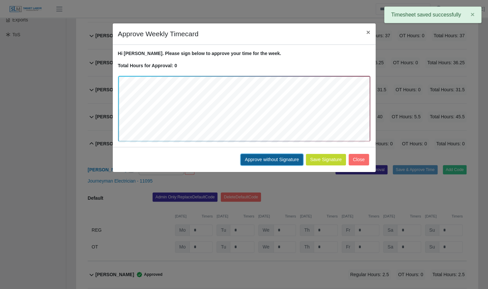
click at [280, 156] on button "Approve without Signature" at bounding box center [272, 160] width 63 height 12
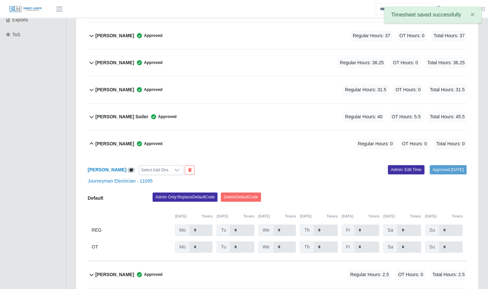
click at [102, 138] on div "Luis Griffith Approved" at bounding box center [129, 143] width 67 height 11
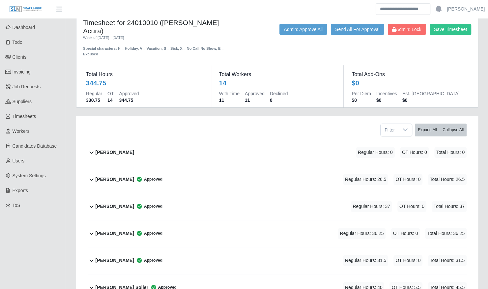
scroll to position [0, 0]
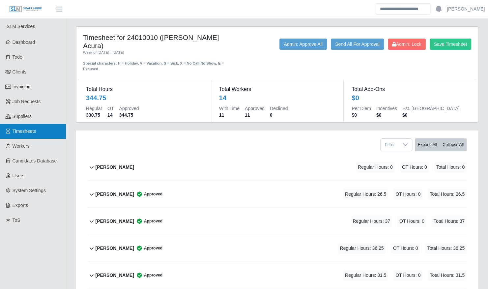
click at [39, 134] on link "Timesheets" at bounding box center [33, 131] width 66 height 15
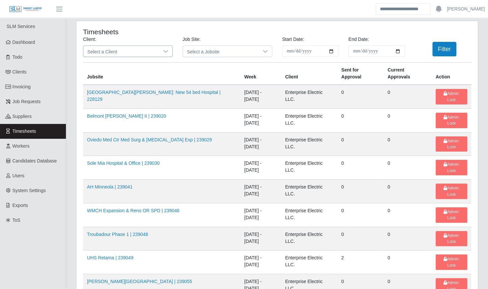
click at [139, 57] on span "Select a Client" at bounding box center [121, 51] width 76 height 11
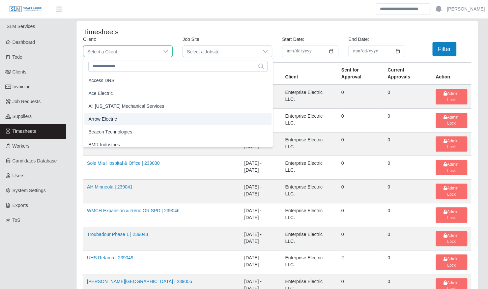
click at [121, 116] on li "Arrow Electric" at bounding box center [177, 119] width 187 height 12
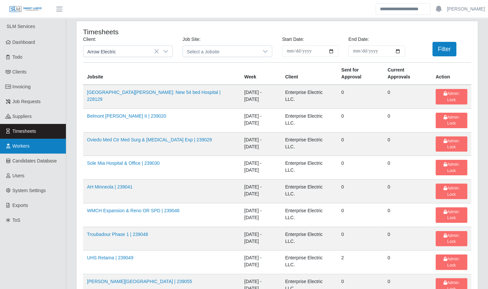
click at [38, 140] on link "Workers" at bounding box center [33, 146] width 66 height 15
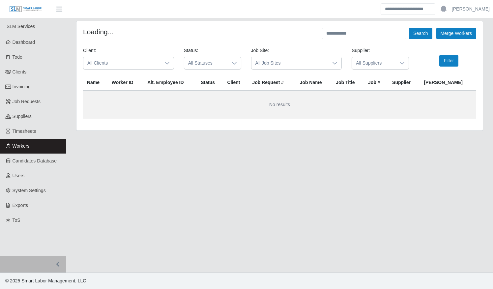
click at [129, 59] on span "All Clients" at bounding box center [121, 63] width 77 height 12
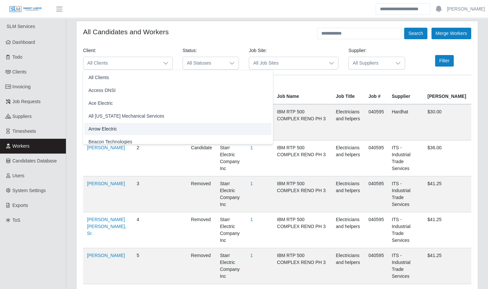
click at [121, 128] on li "Arrow Electric" at bounding box center [177, 129] width 187 height 12
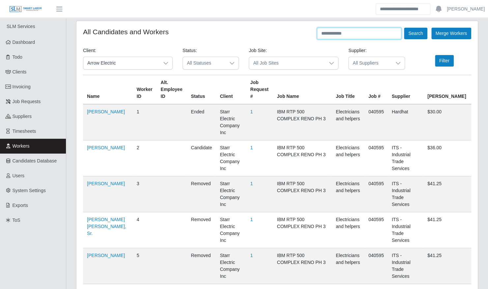
click at [352, 28] on input "text" at bounding box center [359, 34] width 84 height 12
type input "****"
click at [404, 28] on button "Search" at bounding box center [415, 34] width 23 height 12
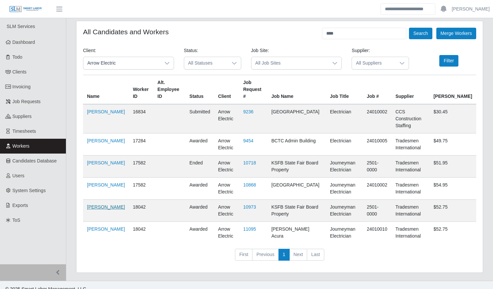
click at [98, 204] on link "[PERSON_NAME]" at bounding box center [106, 206] width 38 height 5
click at [92, 204] on link "[PERSON_NAME]" at bounding box center [106, 206] width 38 height 5
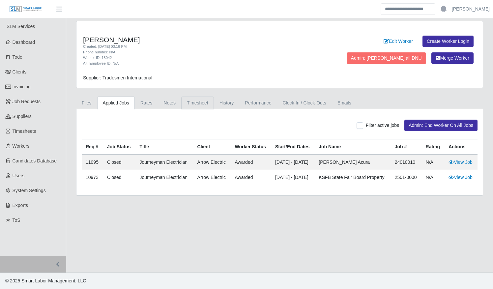
click at [189, 99] on link "Timesheet" at bounding box center [197, 103] width 33 height 13
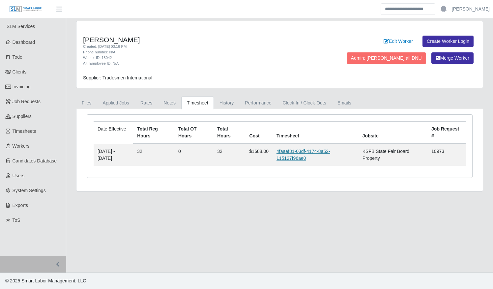
click at [313, 154] on link "4faaef81-03df-4174-8a52-115127f96ae0" at bounding box center [304, 155] width 54 height 12
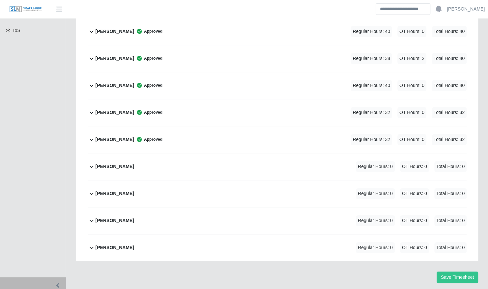
scroll to position [190, 0]
click at [270, 101] on div "[PERSON_NAME] Approved Regular Hours: 32 OT Hours: 0 Total Hours: 32" at bounding box center [281, 112] width 371 height 27
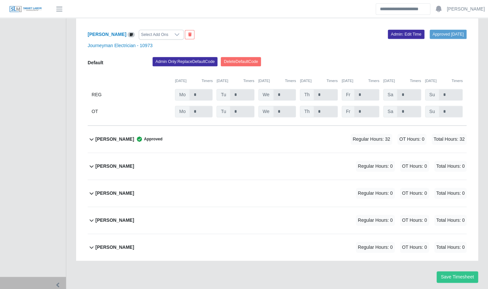
click at [289, 139] on div "[PERSON_NAME] Approved Regular Hours: 32 OT Hours: 0 Total Hours: 32" at bounding box center [281, 139] width 371 height 27
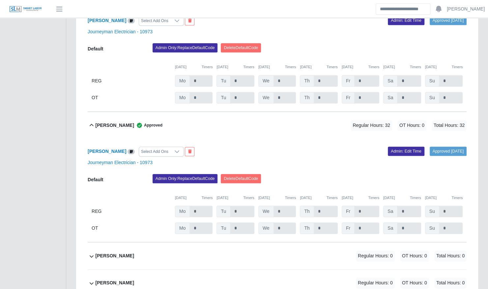
scroll to position [276, 0]
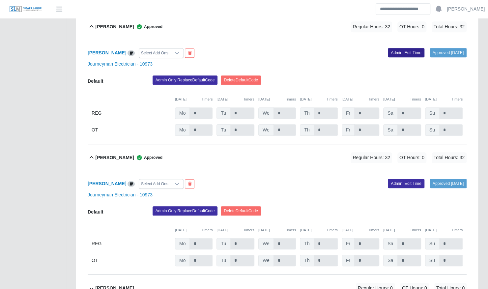
click at [396, 48] on link "Admin: Edit Time" at bounding box center [406, 52] width 37 height 9
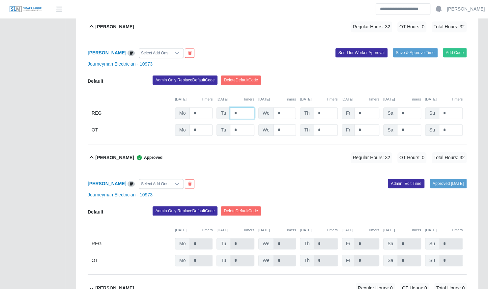
click at [235, 107] on input "*" at bounding box center [242, 113] width 24 height 12
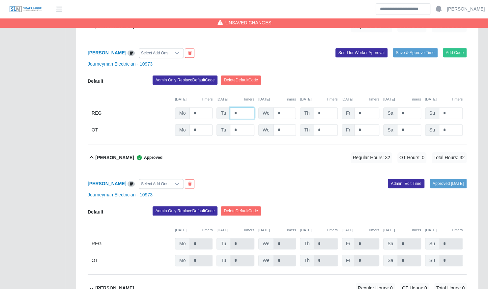
type input "*"
click at [241, 238] on input "*" at bounding box center [242, 244] width 24 height 12
click at [399, 179] on link "Admin: Edit Time" at bounding box center [406, 183] width 37 height 9
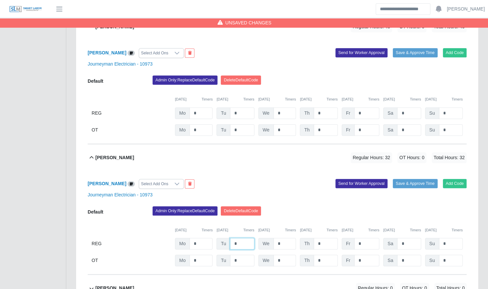
click at [234, 239] on input "*" at bounding box center [242, 244] width 24 height 12
type input "*"
click at [275, 171] on div "[PERSON_NAME] Select Add Ons Add Code Save & Approve Time Send for Worker Appro…" at bounding box center [277, 223] width 379 height 104
click at [241, 107] on input "*" at bounding box center [242, 113] width 24 height 12
type input "*"
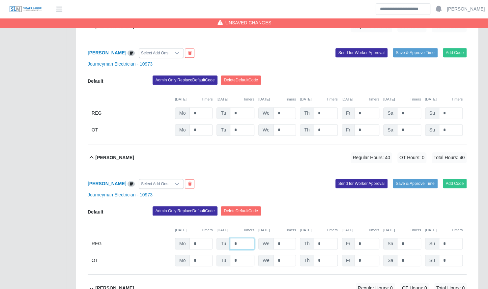
click at [248, 238] on input "*" at bounding box center [242, 244] width 24 height 12
type input "*"
click at [425, 171] on div "[PERSON_NAME] Select Add Ons Add Code Save & Approve Time Send for Worker Appro…" at bounding box center [277, 223] width 379 height 104
click at [417, 181] on button "Save & Approve Time" at bounding box center [415, 183] width 45 height 9
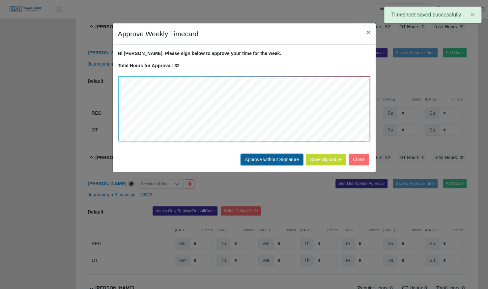
click at [266, 156] on button "Approve without Signature" at bounding box center [272, 160] width 63 height 12
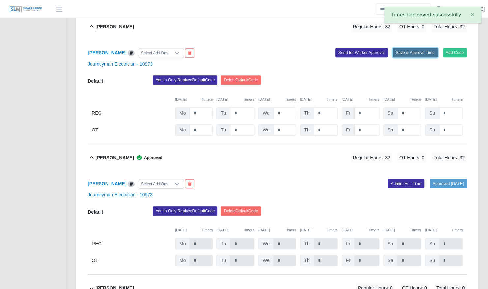
click at [417, 48] on button "Save & Approve Time" at bounding box center [415, 52] width 45 height 9
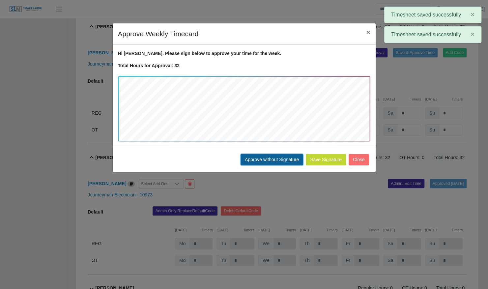
click at [267, 159] on button "Approve without Signature" at bounding box center [272, 160] width 63 height 12
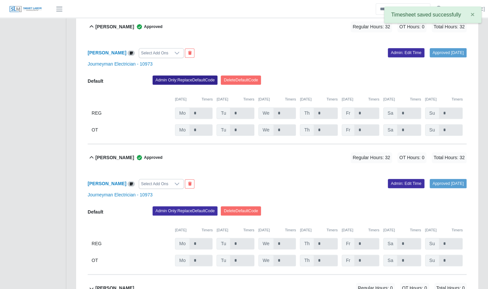
scroll to position [217, 0]
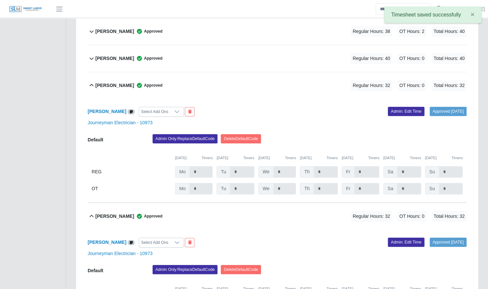
click at [189, 72] on div "[PERSON_NAME] Approved Regular Hours: 32 OT Hours: 0 Total Hours: 32" at bounding box center [281, 85] width 371 height 27
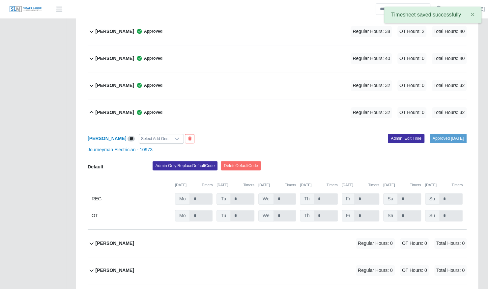
click at [171, 105] on div "[PERSON_NAME] Approved Regular Hours: 32 OT Hours: 0 Total Hours: 32" at bounding box center [281, 112] width 371 height 27
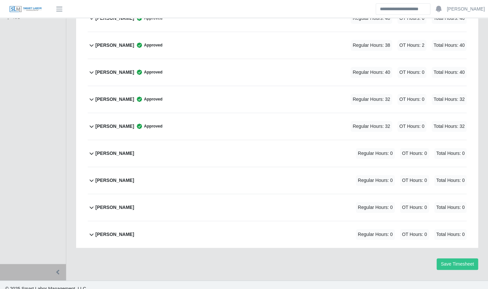
scroll to position [0, 0]
